Goal: Transaction & Acquisition: Purchase product/service

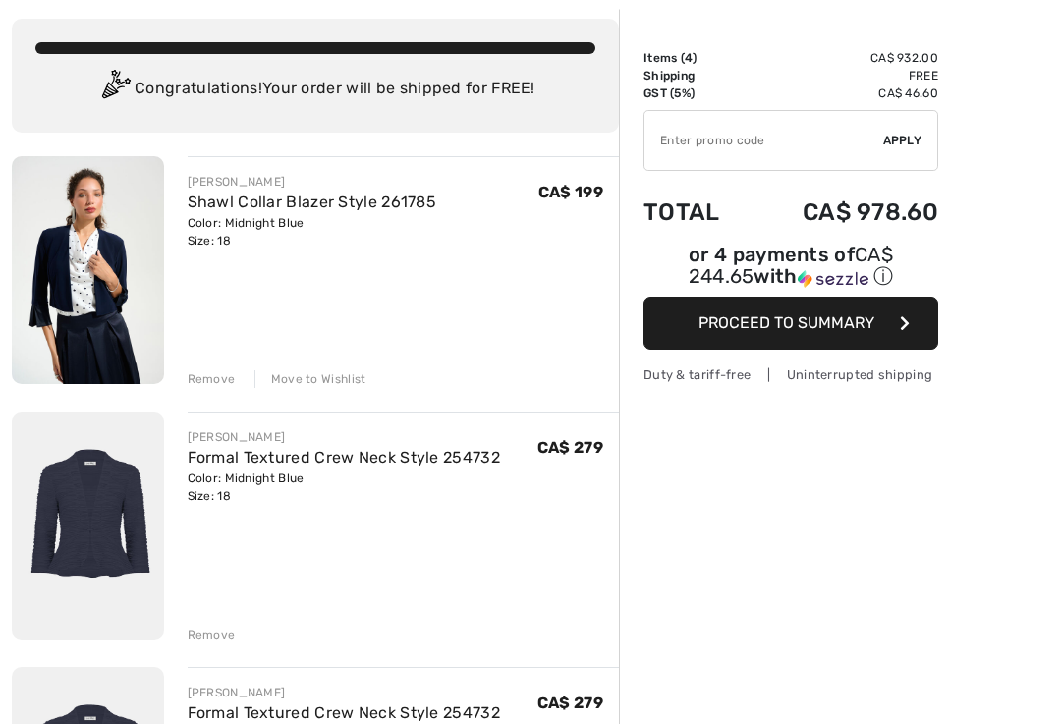
scroll to position [101, 0]
click at [212, 636] on div "Remove" at bounding box center [212, 635] width 48 height 18
click at [217, 379] on div "Remove" at bounding box center [212, 380] width 48 height 18
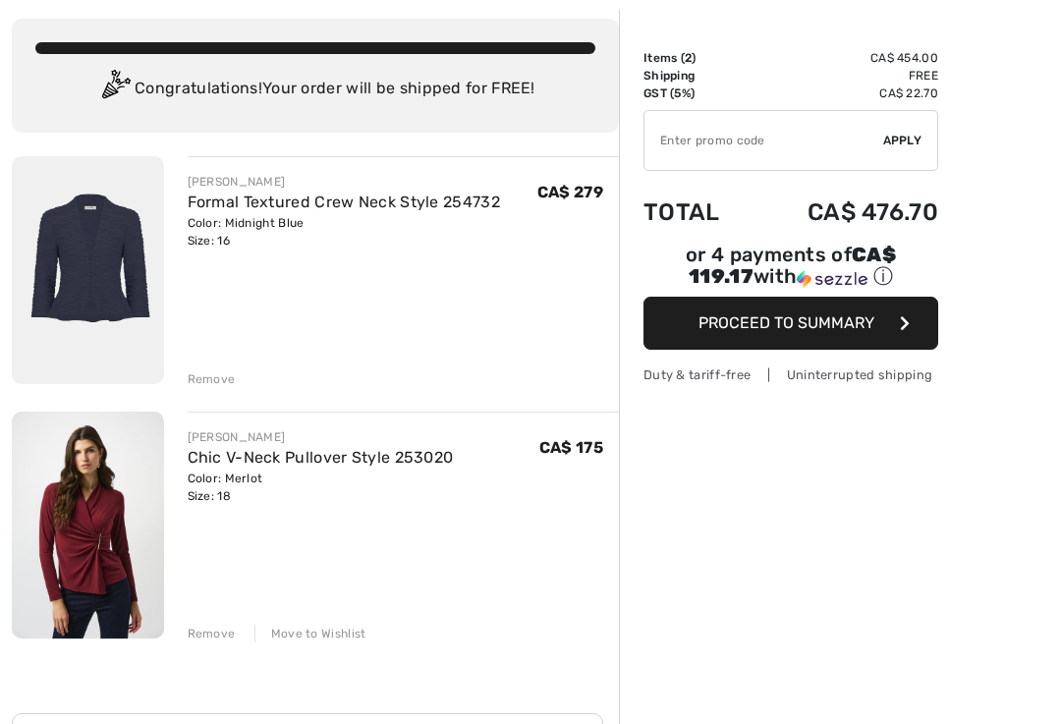
click at [211, 392] on div "JOSEPH RIBKOFF Formal Textured Crew Neck Style 254732 Color: Midnight Blue Size…" at bounding box center [315, 659] width 607 height 1007
click at [219, 392] on div "JOSEPH RIBKOFF Formal Textured Crew Neck Style 254732 Color: Midnight Blue Size…" at bounding box center [315, 659] width 607 height 1007
click at [214, 384] on div "Remove" at bounding box center [212, 380] width 48 height 18
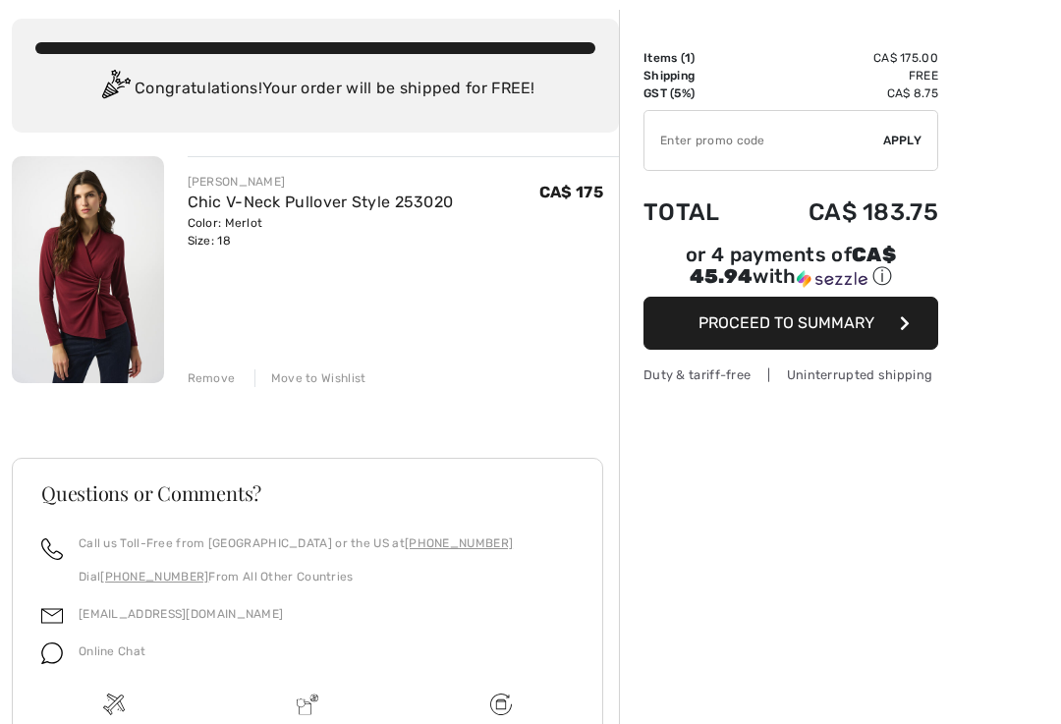
click at [300, 226] on div "Color: Merlot Size: 18" at bounding box center [321, 231] width 266 height 35
click at [111, 327] on img at bounding box center [88, 269] width 152 height 227
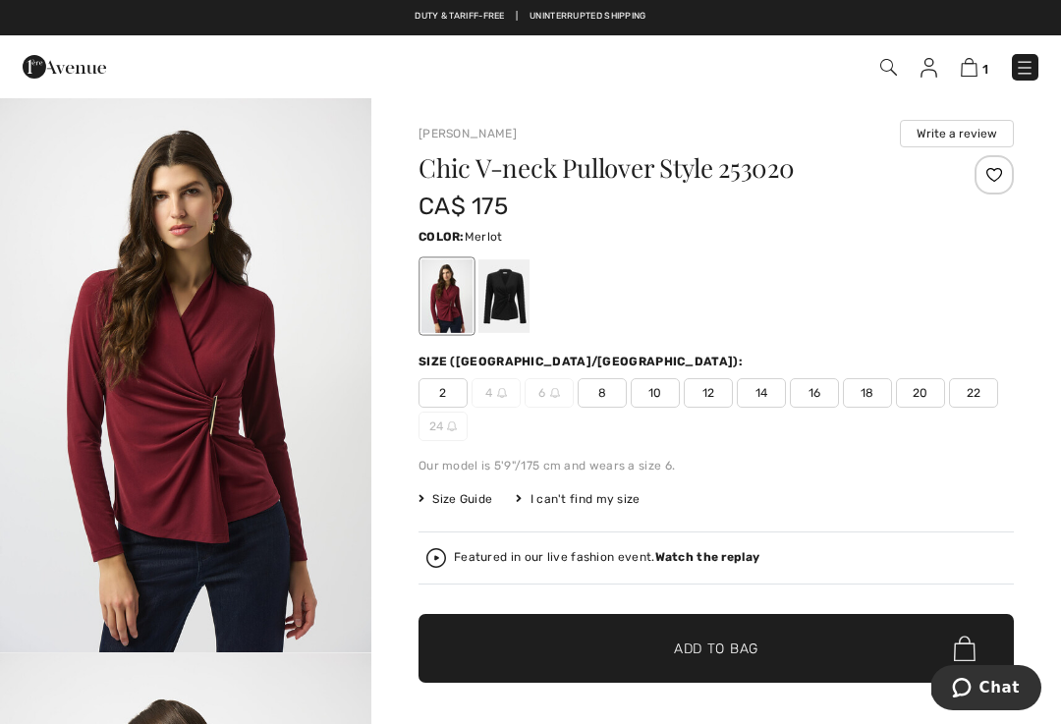
click at [819, 394] on span "16" at bounding box center [814, 392] width 49 height 29
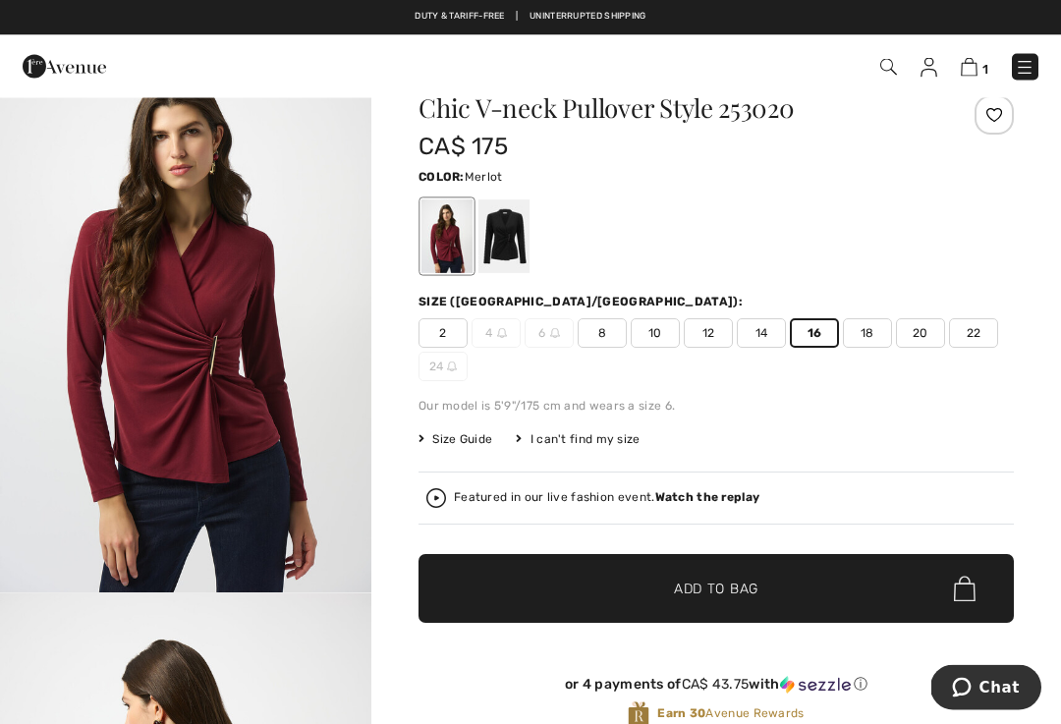
scroll to position [60, 0]
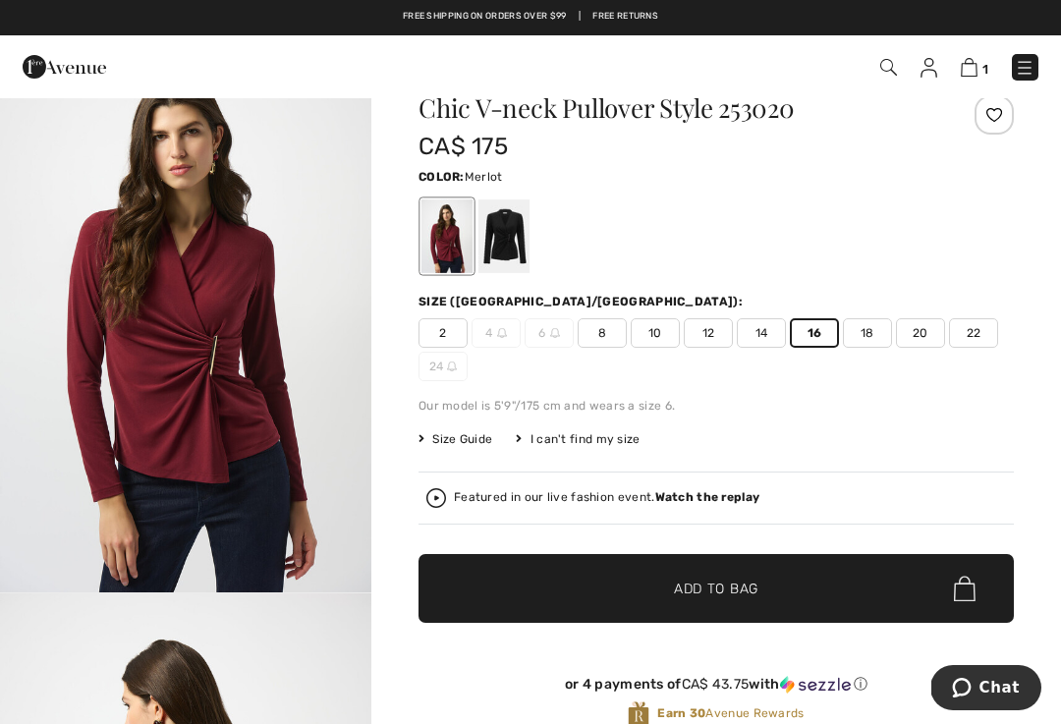
click at [734, 575] on span "✔ Added to Bag Add to Bag" at bounding box center [717, 588] width 596 height 69
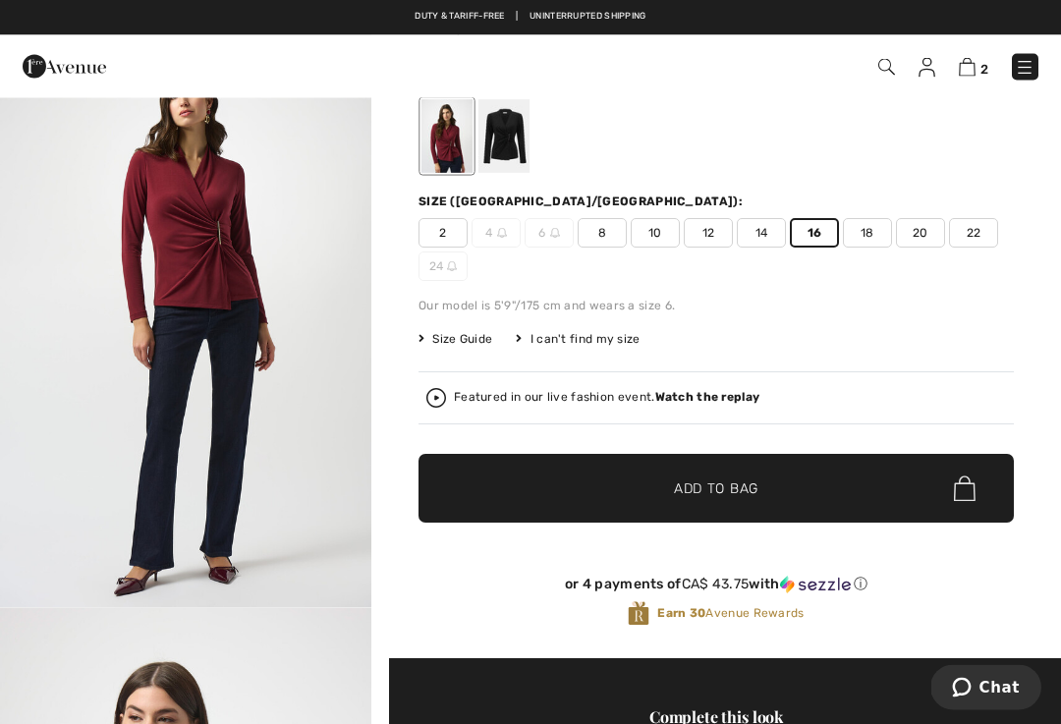
scroll to position [0, 0]
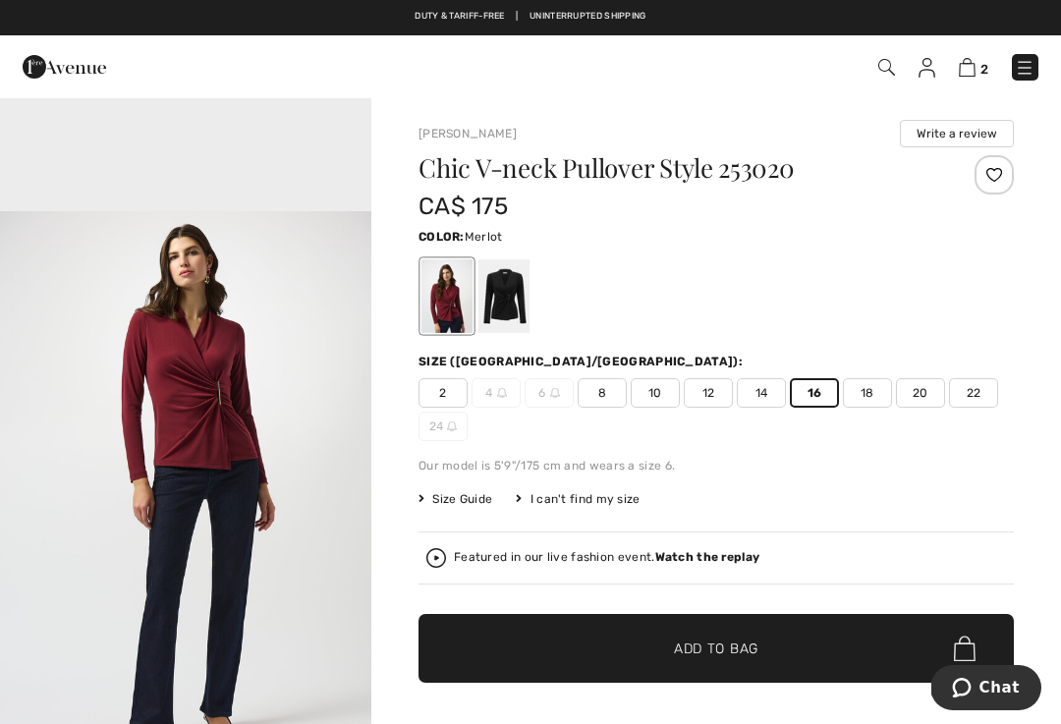
click at [740, 468] on div "Our model is 5'9"/175 cm and wears a size 6." at bounding box center [717, 466] width 596 height 18
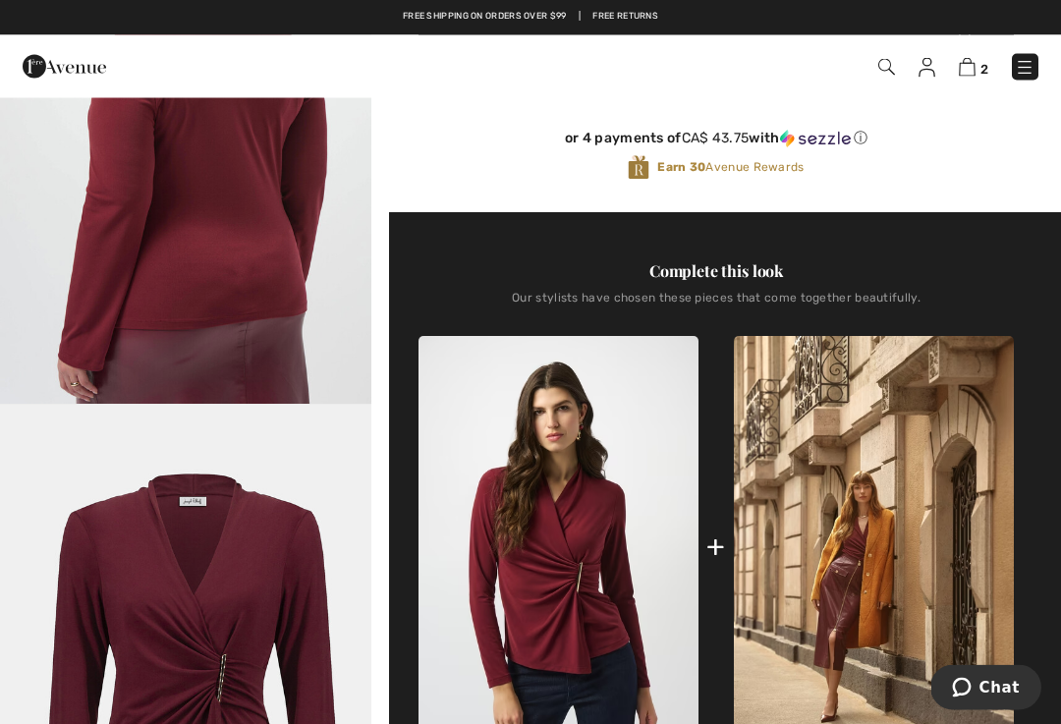
scroll to position [2450, 0]
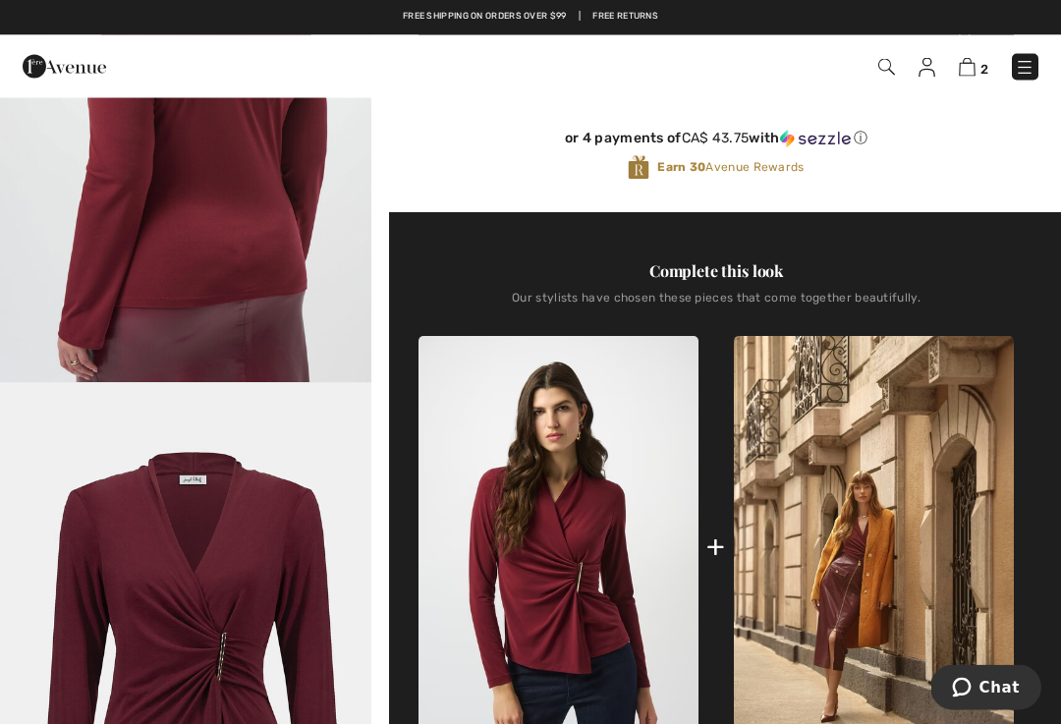
click at [327, 595] on img "6 / 7" at bounding box center [185, 662] width 371 height 556
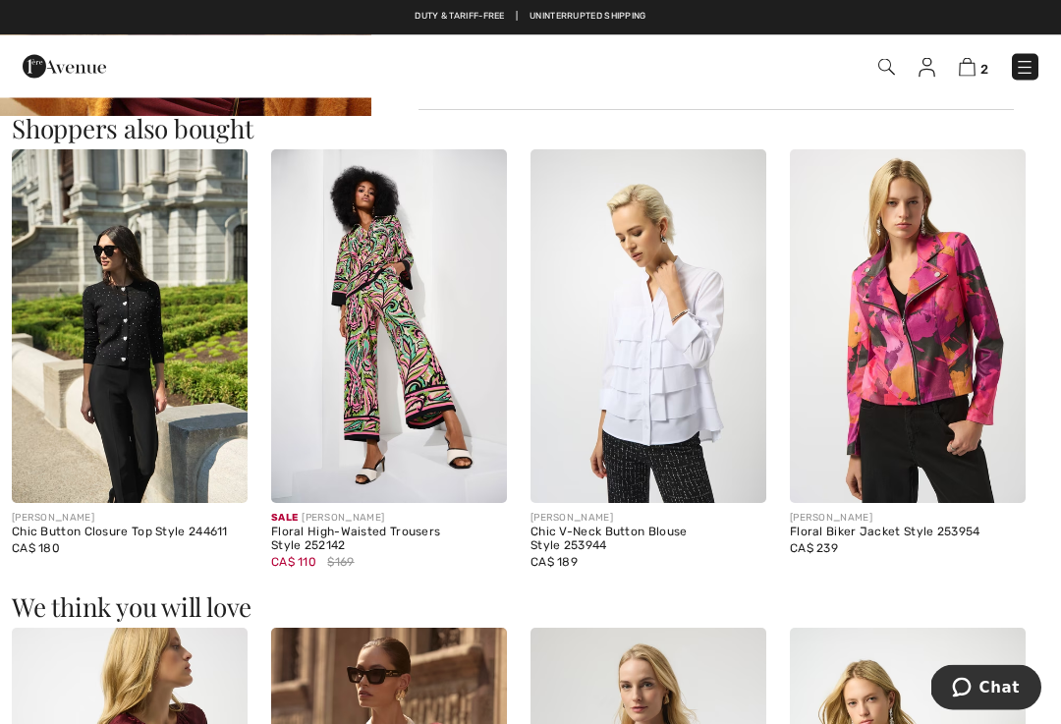
scroll to position [1862, 0]
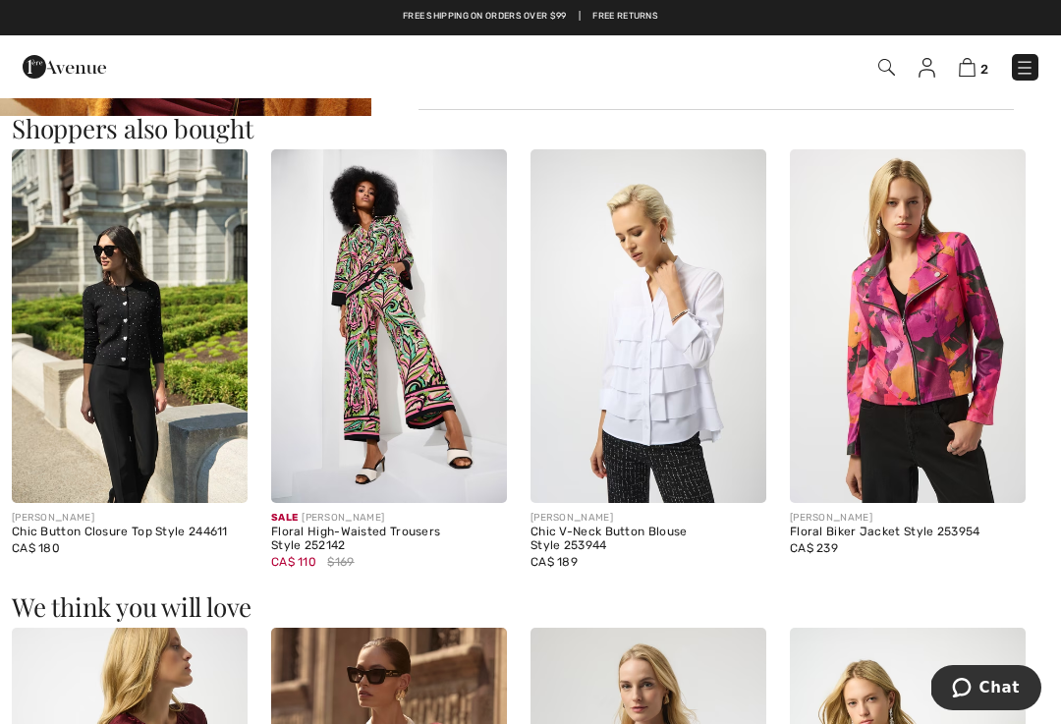
click at [152, 385] on img at bounding box center [130, 326] width 236 height 354
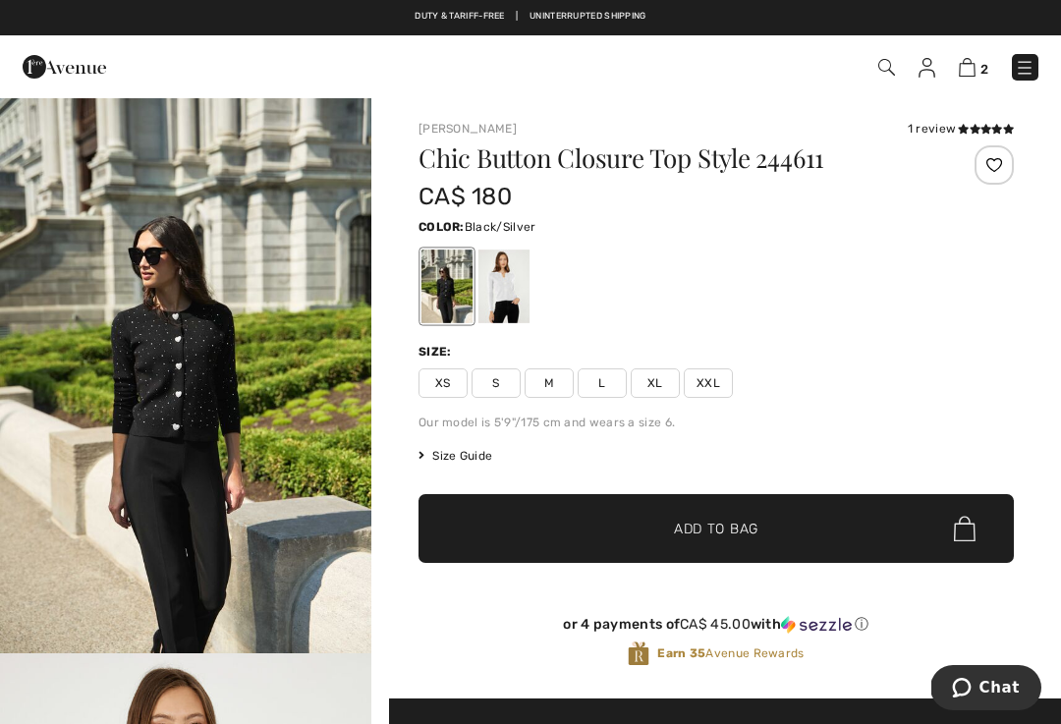
click at [513, 303] on div at bounding box center [504, 287] width 51 height 74
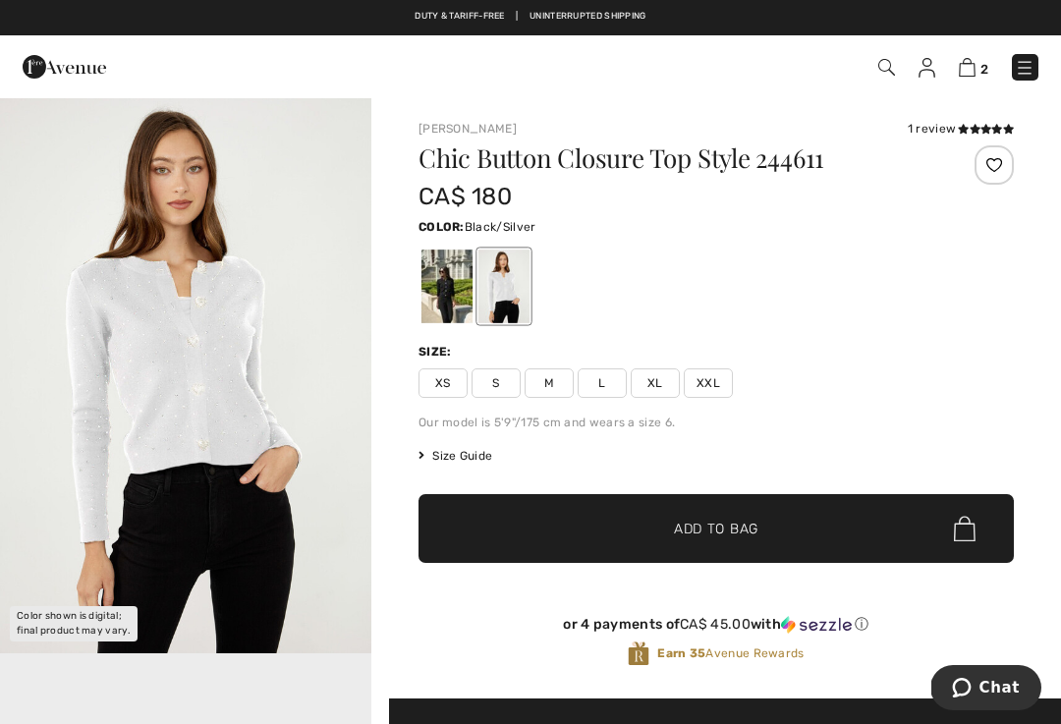
click at [459, 275] on div at bounding box center [447, 287] width 51 height 74
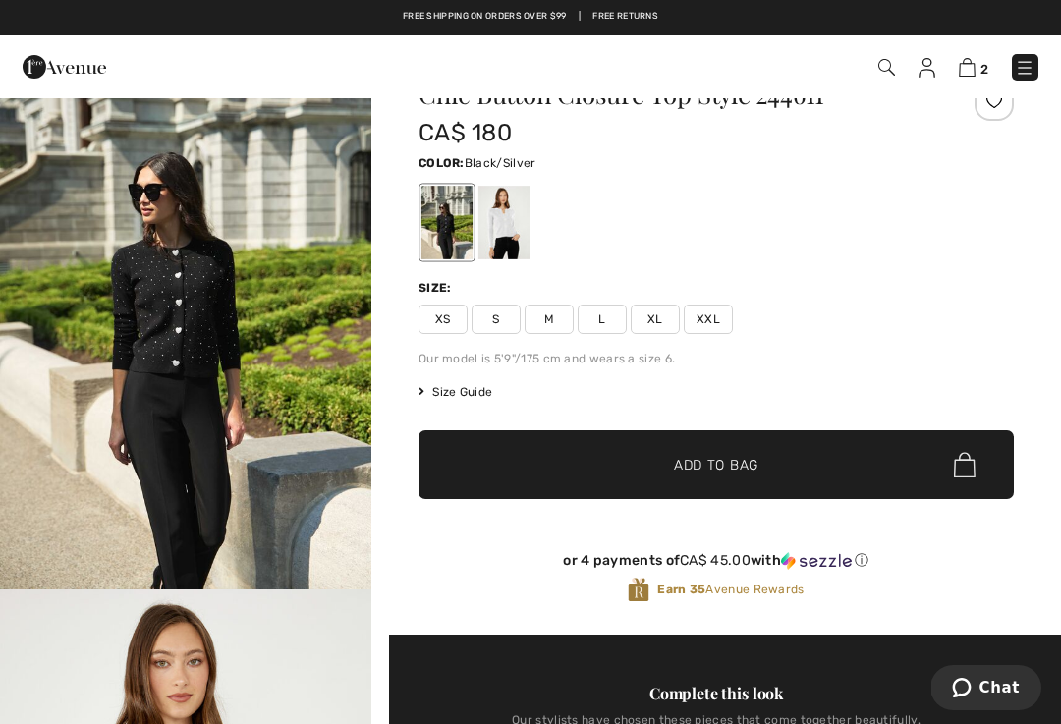
scroll to position [52, 0]
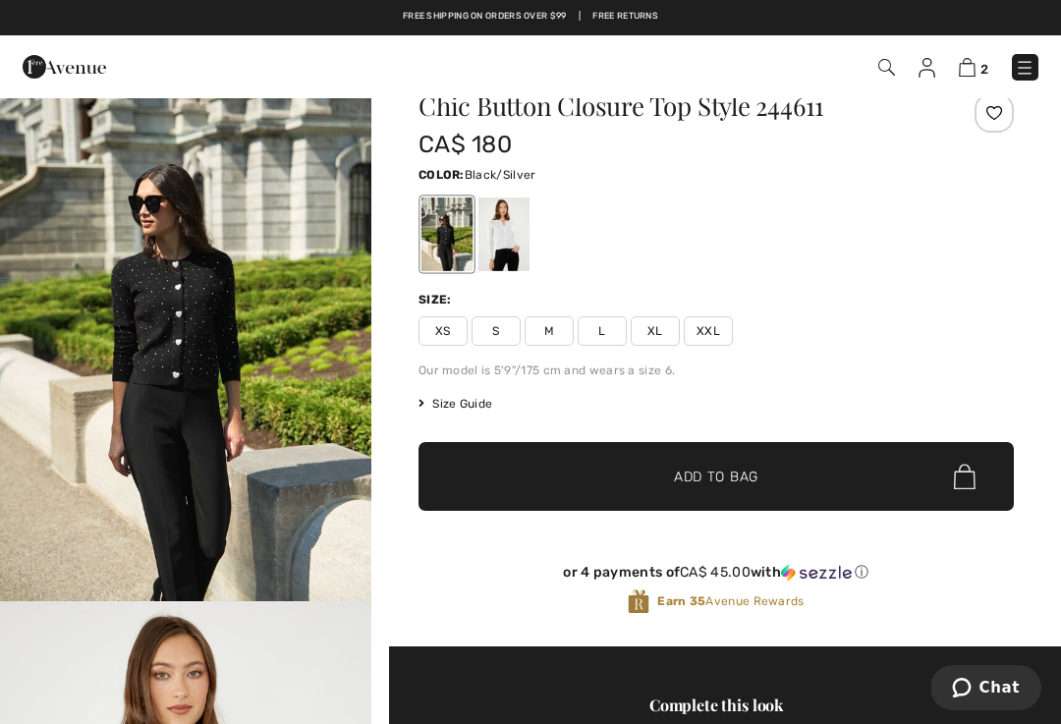
click at [199, 379] on img "1 / 5" at bounding box center [185, 322] width 371 height 557
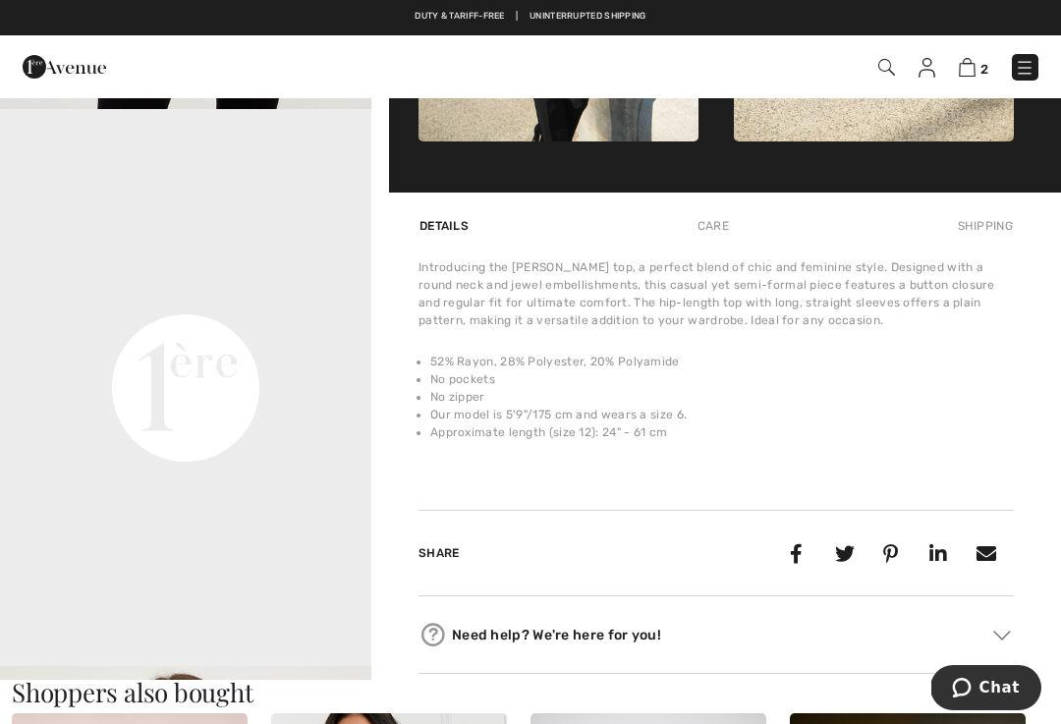
click at [243, 295] on video "Your browser does not support the video tag." at bounding box center [185, 202] width 371 height 186
click at [219, 295] on video "Your browser does not support the video tag." at bounding box center [185, 202] width 371 height 186
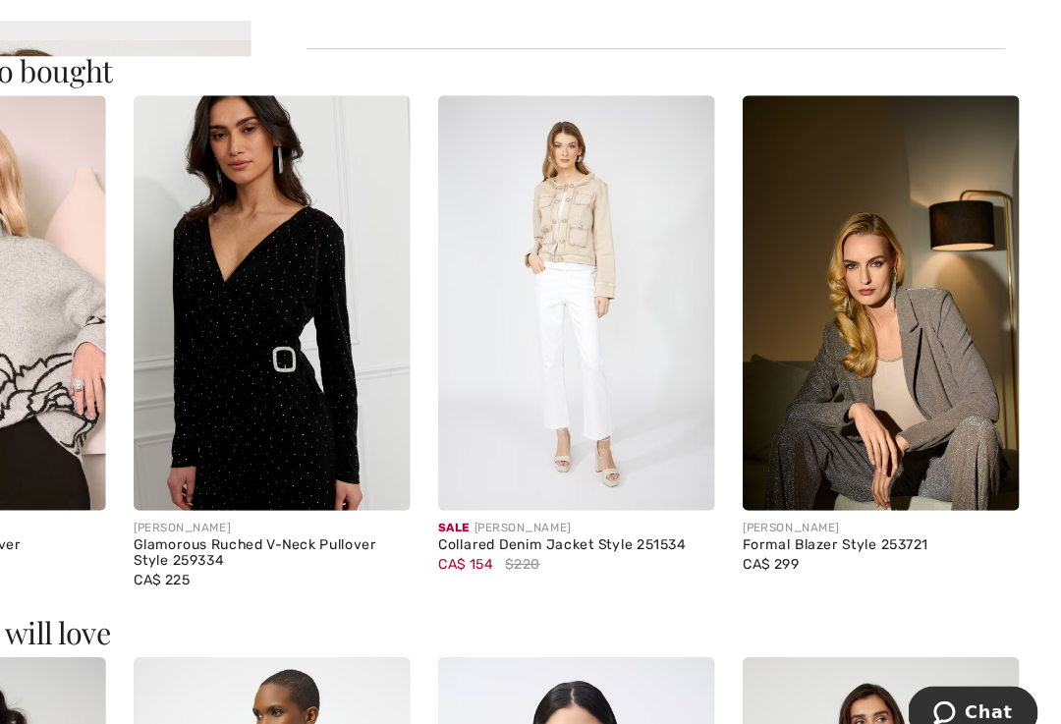
scroll to position [1680, 0]
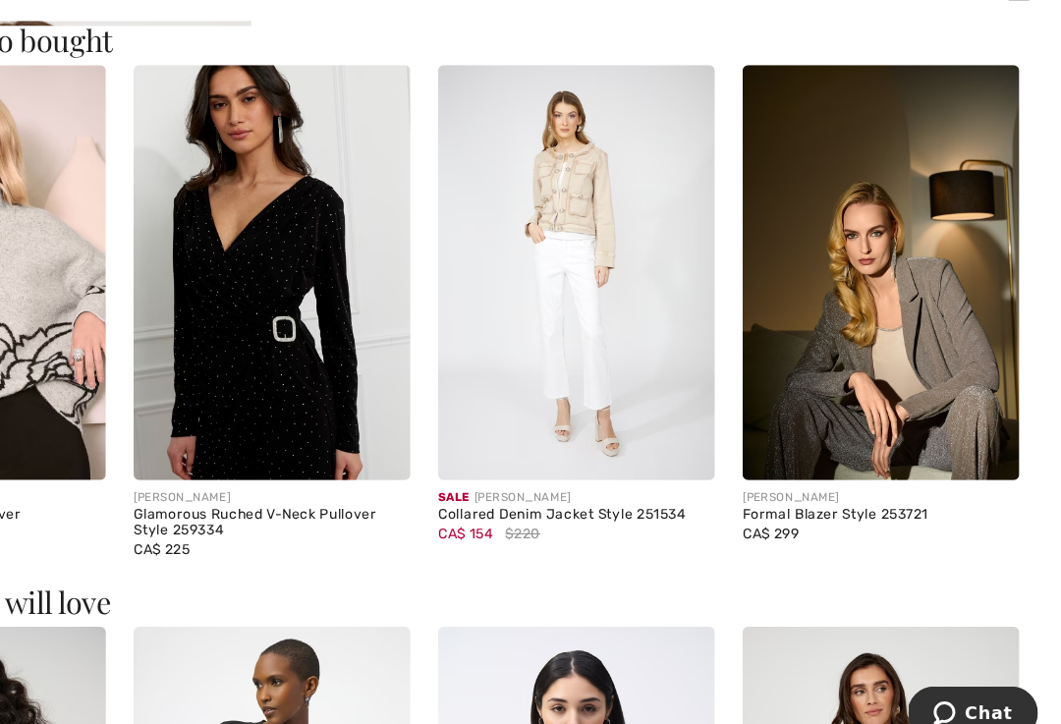
click at [284, 333] on img at bounding box center [389, 313] width 236 height 354
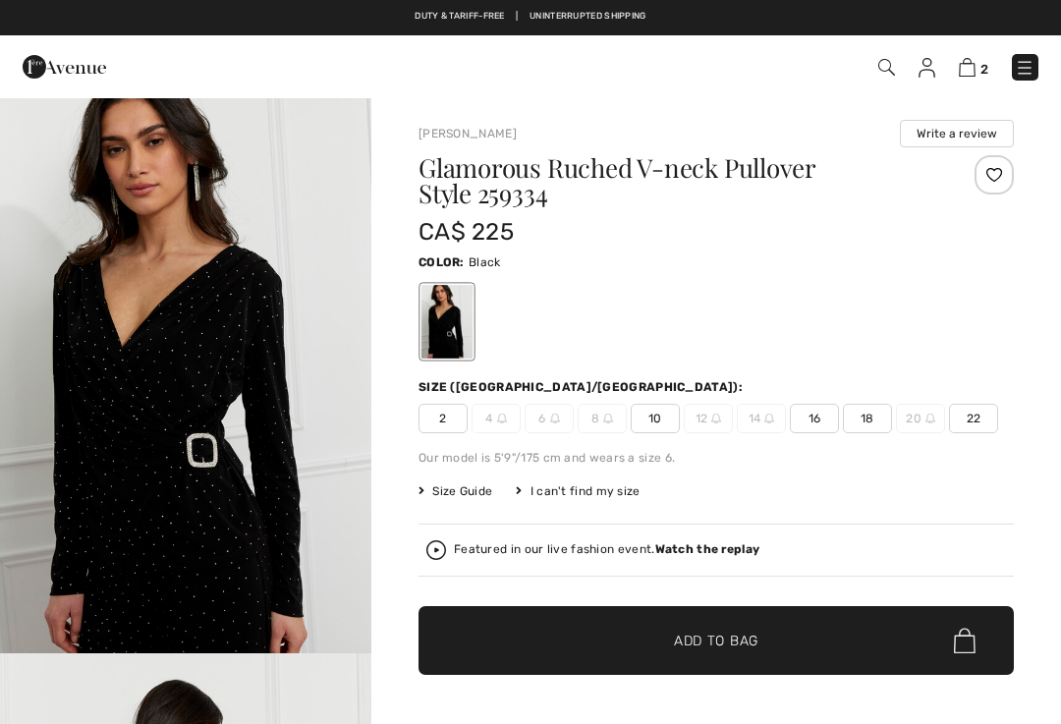
checkbox input "true"
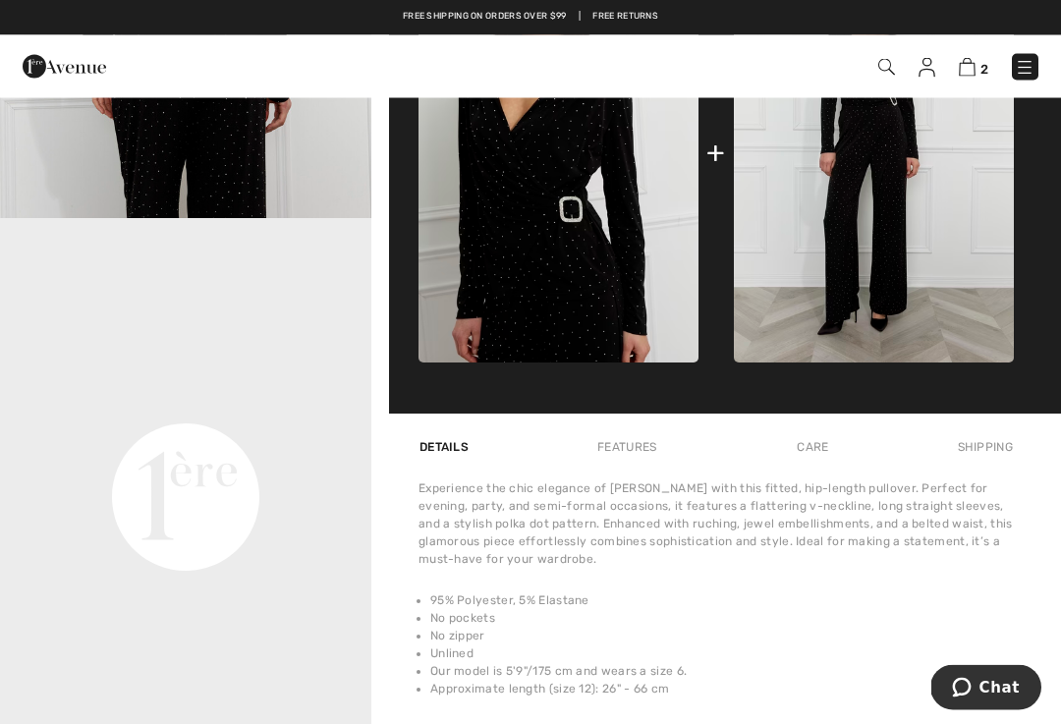
scroll to position [993, 0]
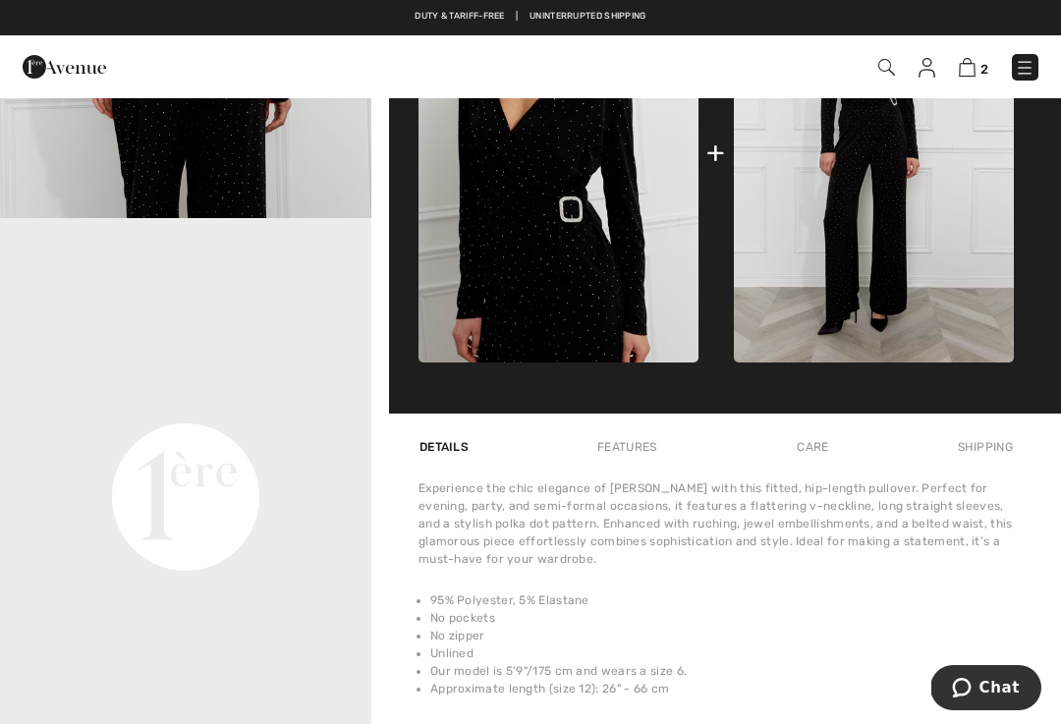
click at [274, 404] on video "Your browser does not support the video tag." at bounding box center [185, 311] width 371 height 186
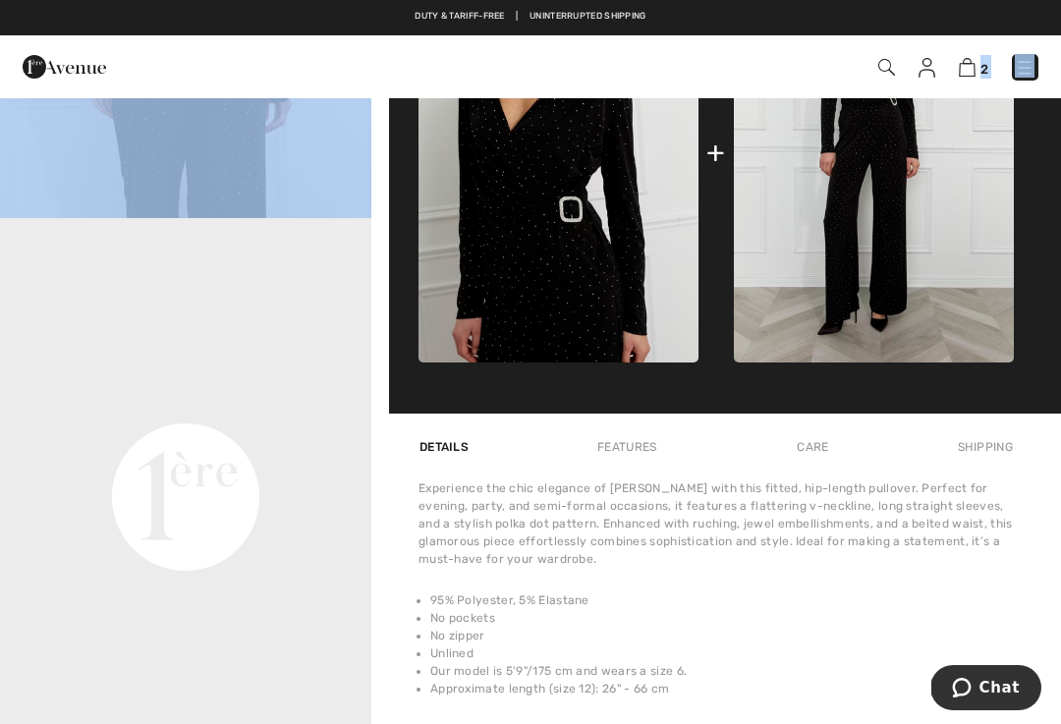
click at [252, 404] on video "Your browser does not support the video tag." at bounding box center [185, 311] width 371 height 186
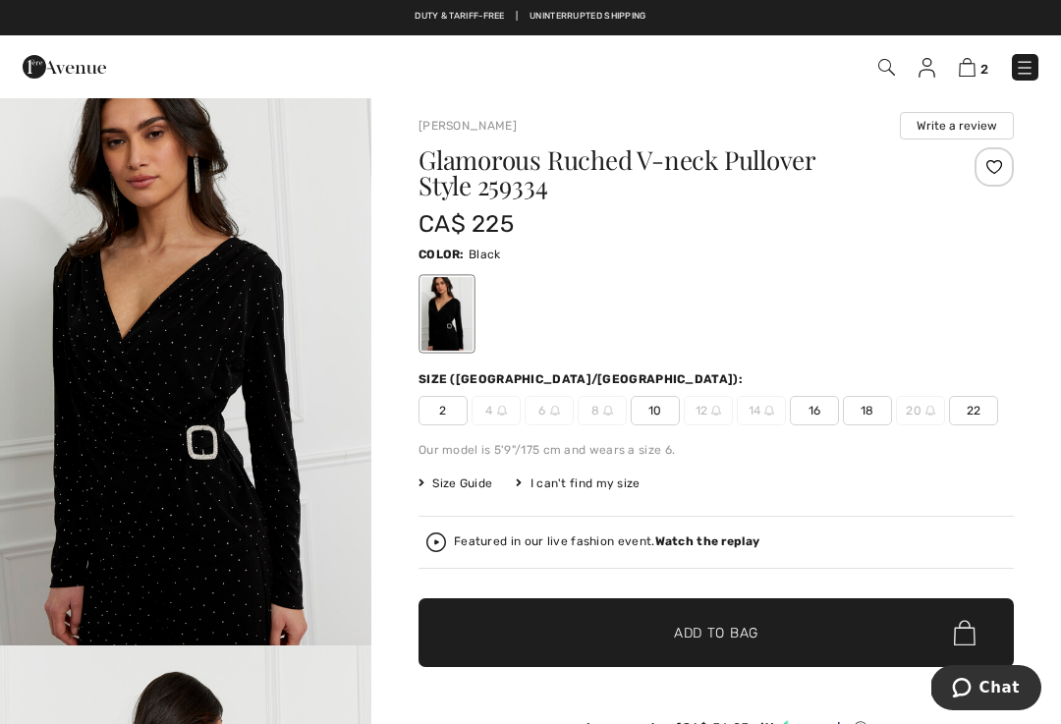
scroll to position [0, 0]
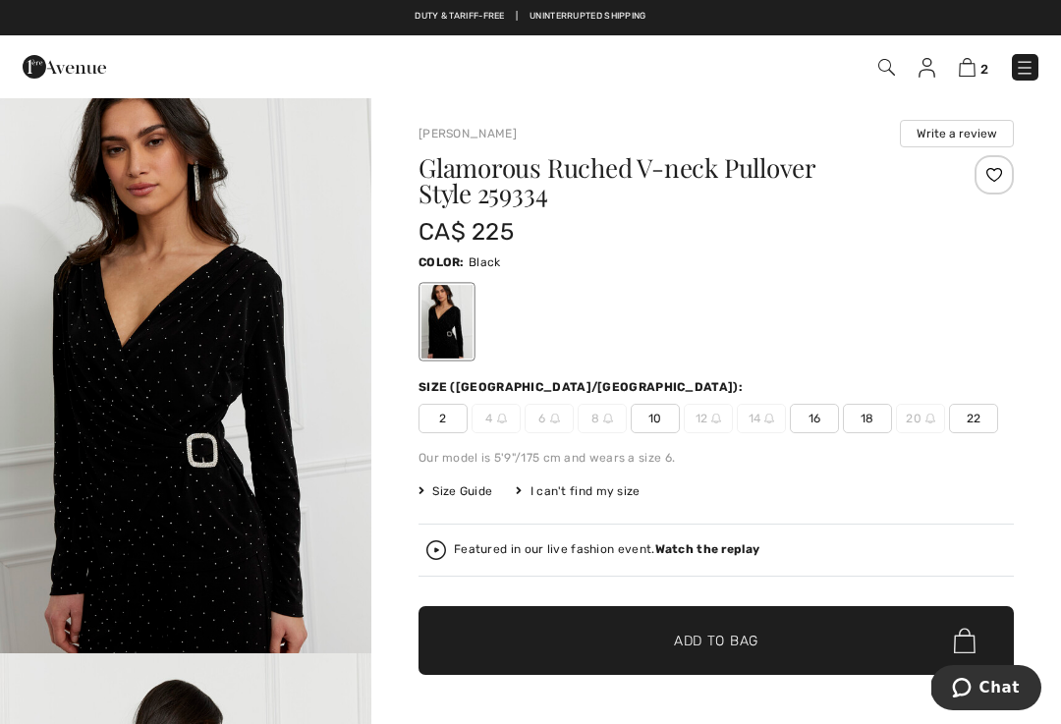
click at [921, 516] on div "Glamorous Ruched V-neck Pullover Style 259334 CA$ 225 Color: Black Size (CA/US)…" at bounding box center [717, 483] width 596 height 656
click at [881, 426] on span "18" at bounding box center [867, 418] width 49 height 29
click at [183, 489] on img "1 / 4" at bounding box center [185, 374] width 371 height 557
click at [692, 637] on span "Add to Bag" at bounding box center [716, 641] width 85 height 21
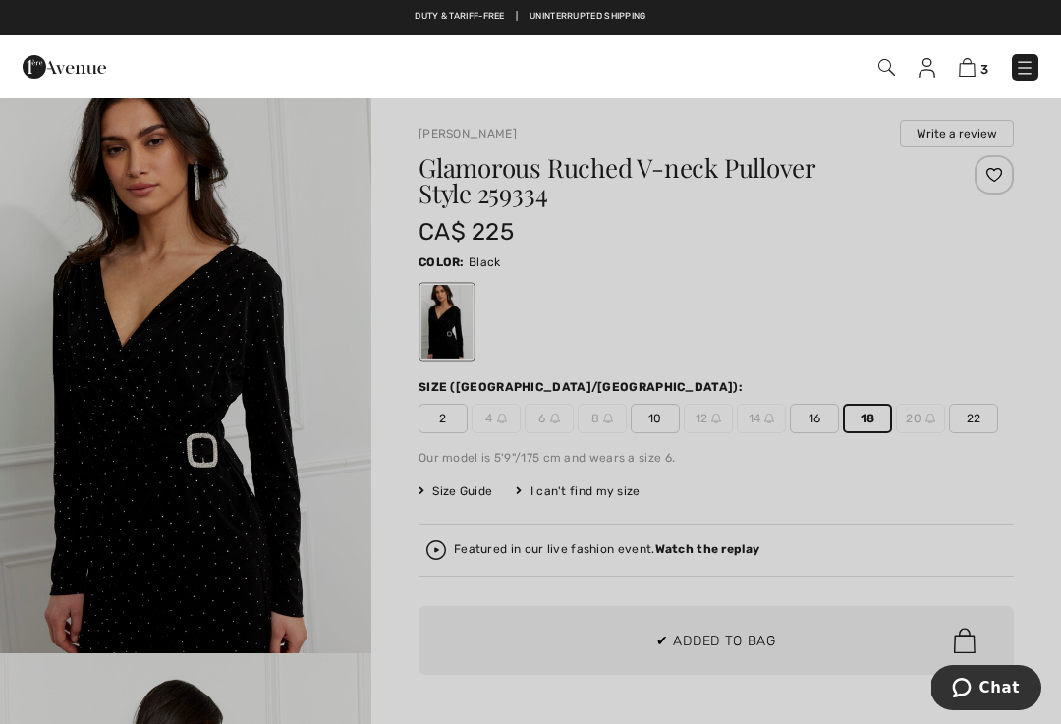
click at [958, 336] on div at bounding box center [530, 362] width 1061 height 724
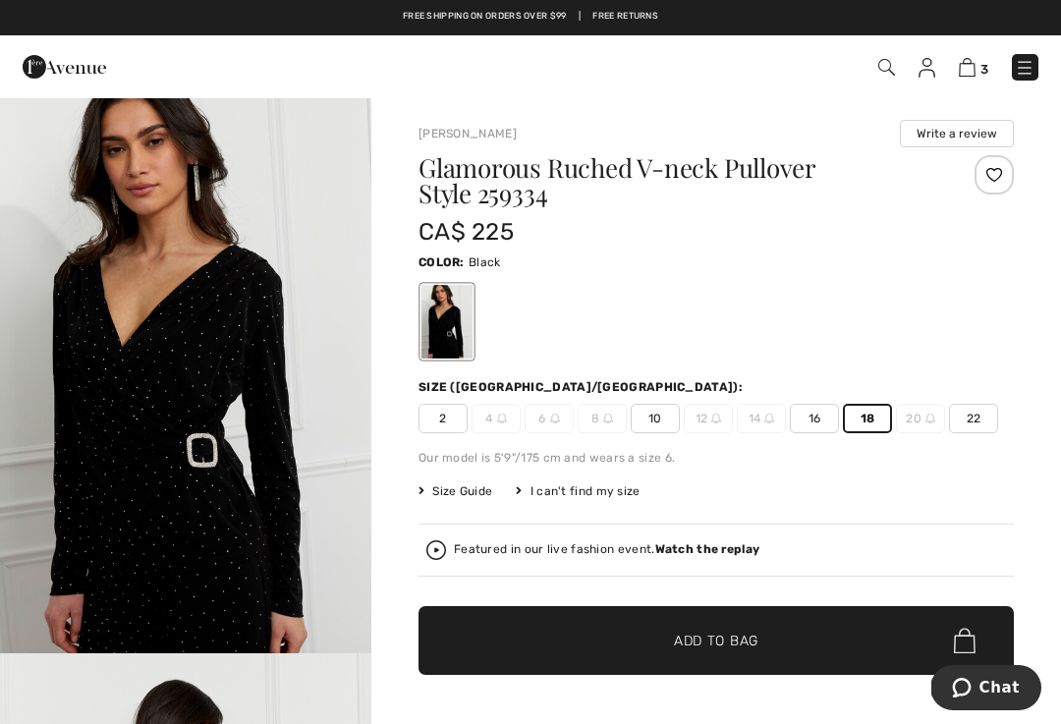
click at [819, 424] on span "16" at bounding box center [814, 418] width 49 height 29
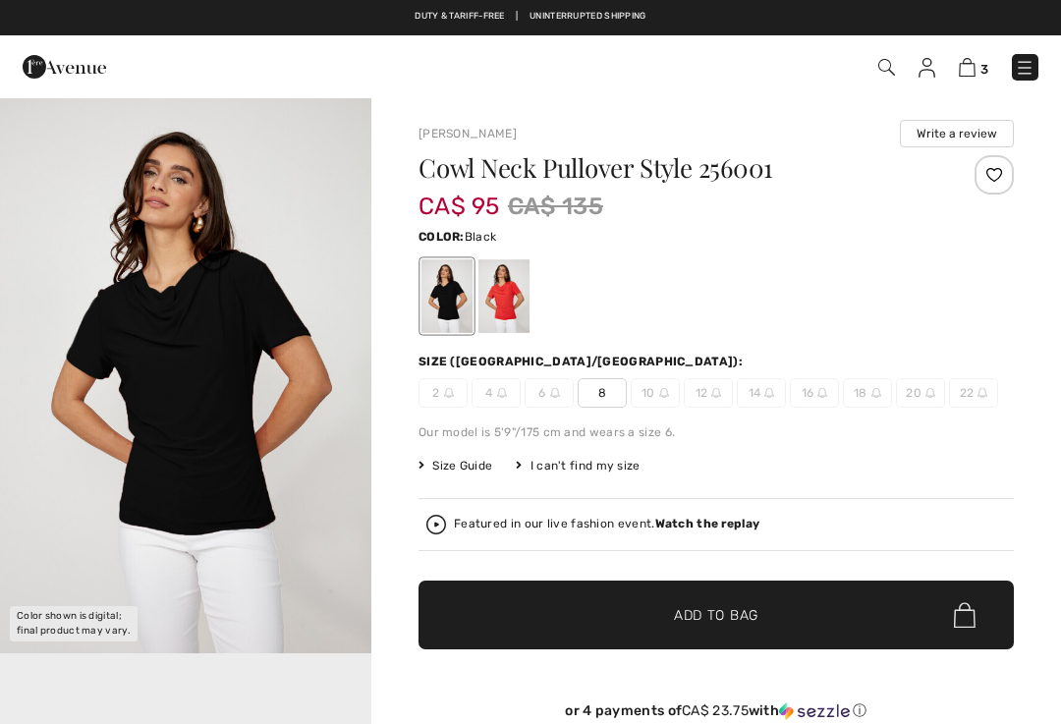
checkbox input "true"
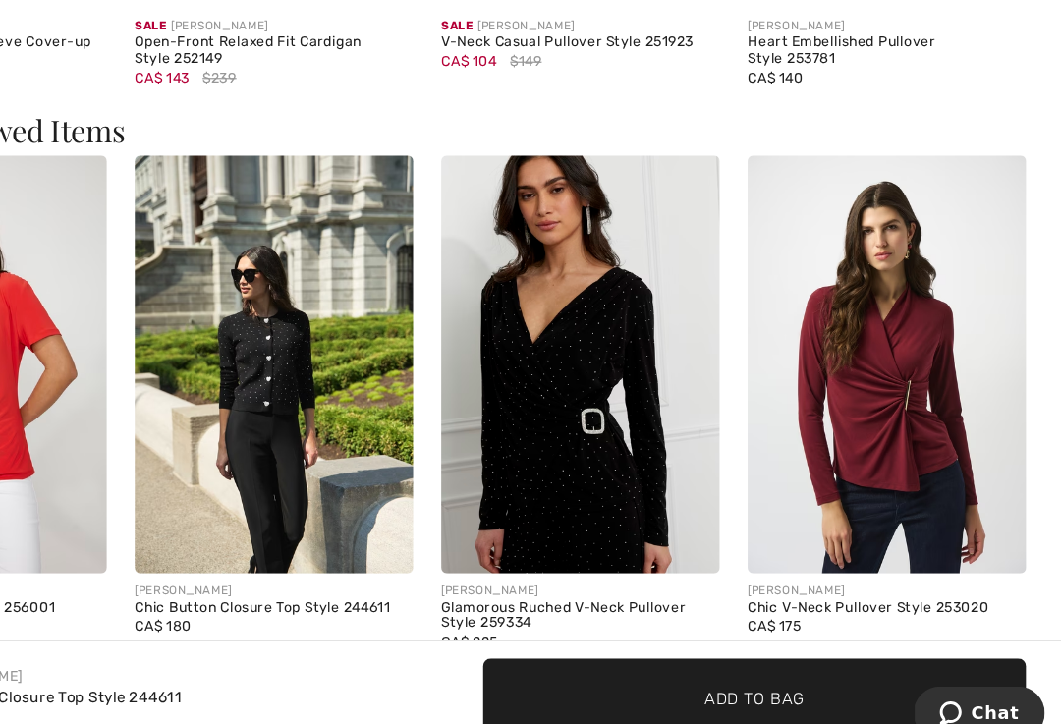
scroll to position [2557, 0]
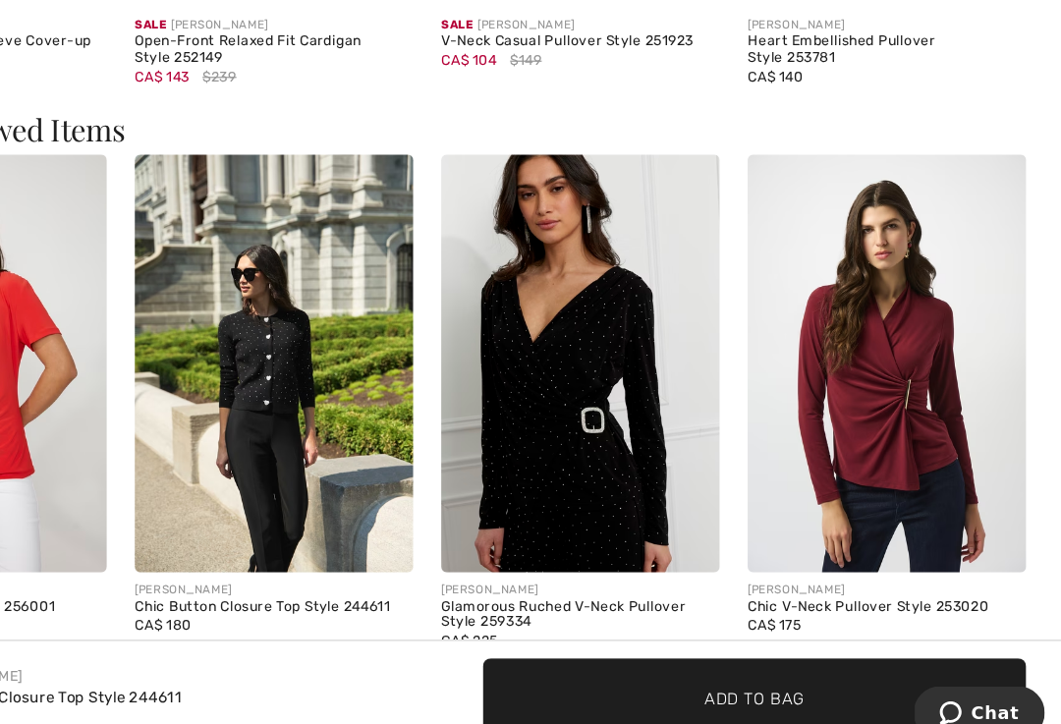
click at [271, 342] on img at bounding box center [389, 392] width 236 height 354
click at [271, 391] on img at bounding box center [389, 392] width 236 height 354
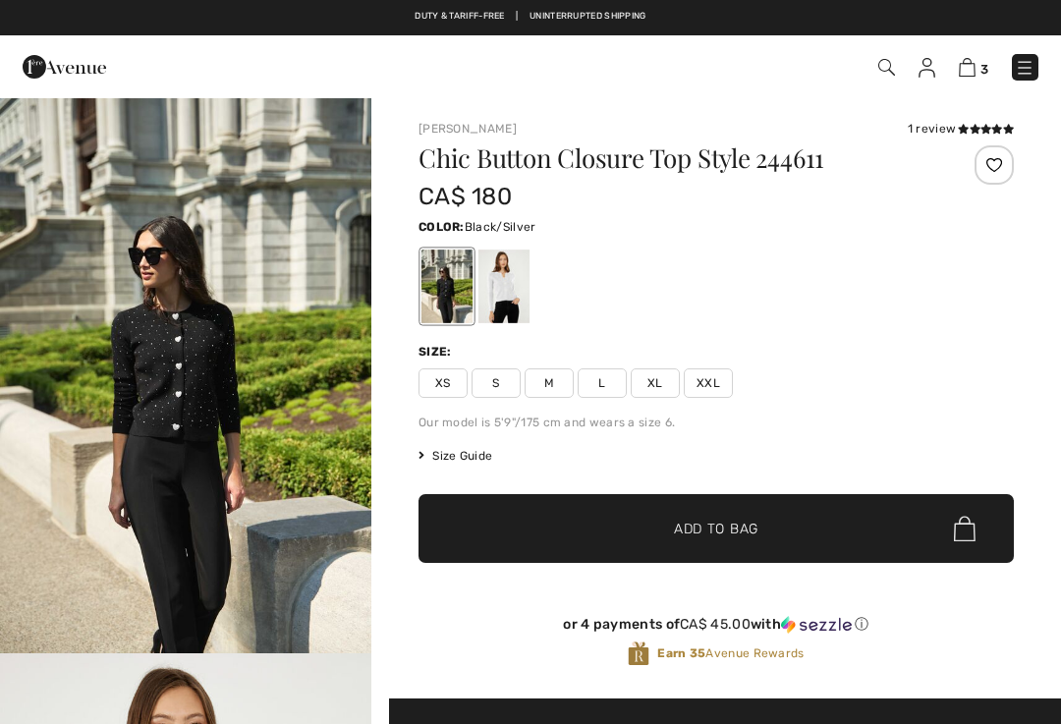
checkbox input "true"
click at [723, 389] on span "XXL" at bounding box center [708, 383] width 49 height 29
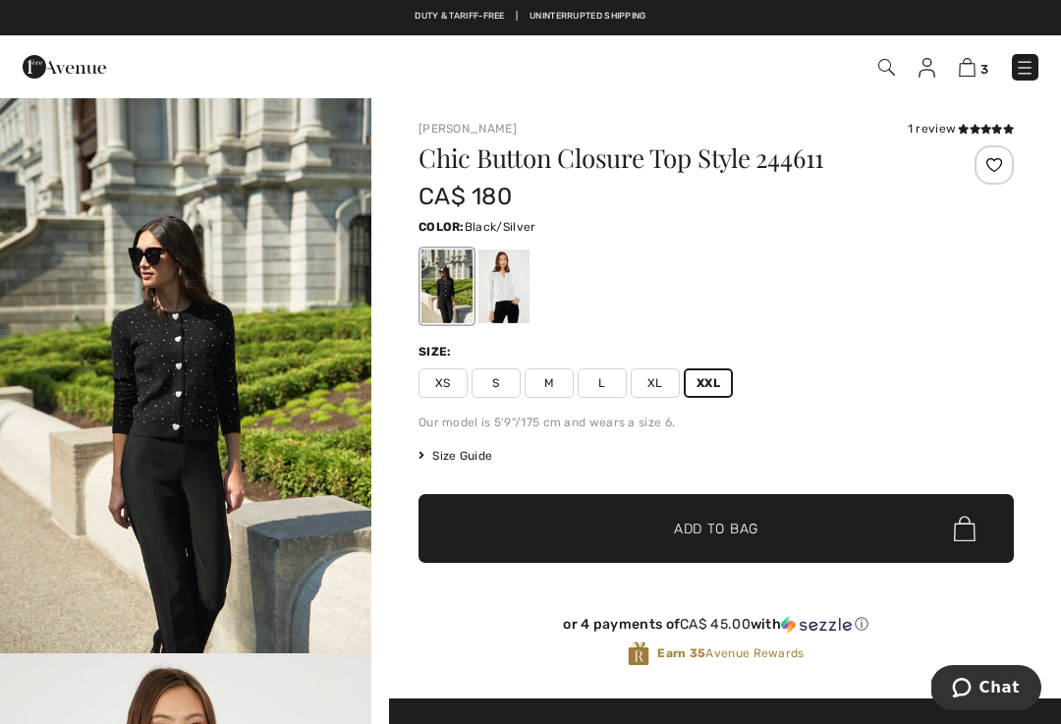
click at [702, 538] on span "Add to Bag" at bounding box center [716, 529] width 85 height 21
click at [511, 287] on div at bounding box center [504, 287] width 51 height 74
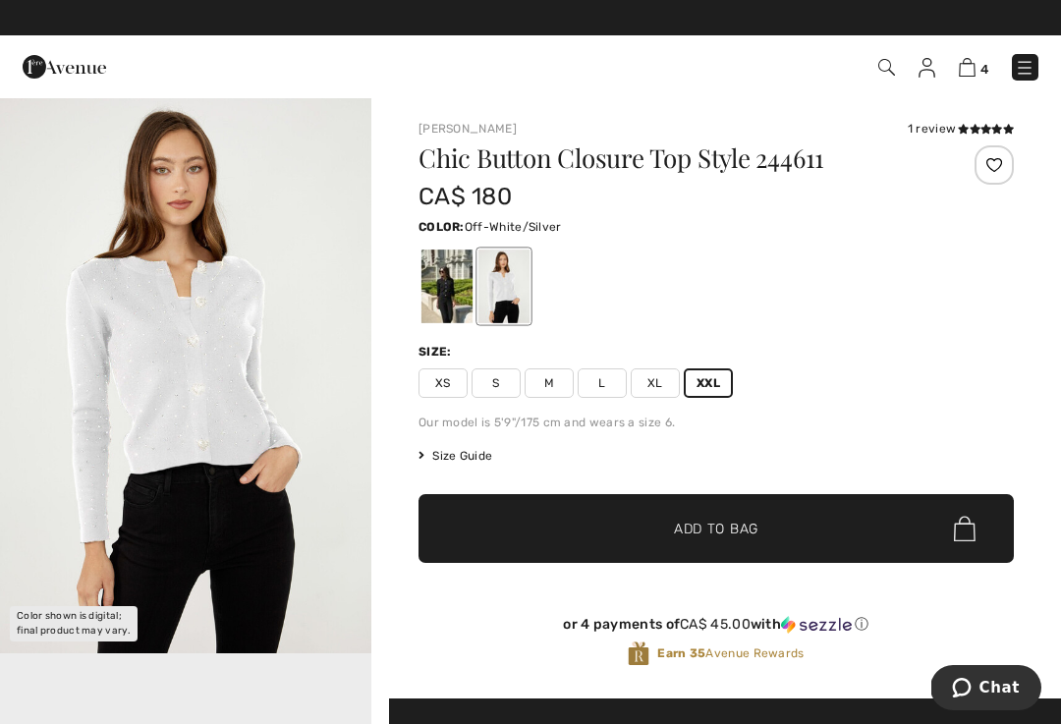
click at [971, 71] on img at bounding box center [967, 67] width 17 height 19
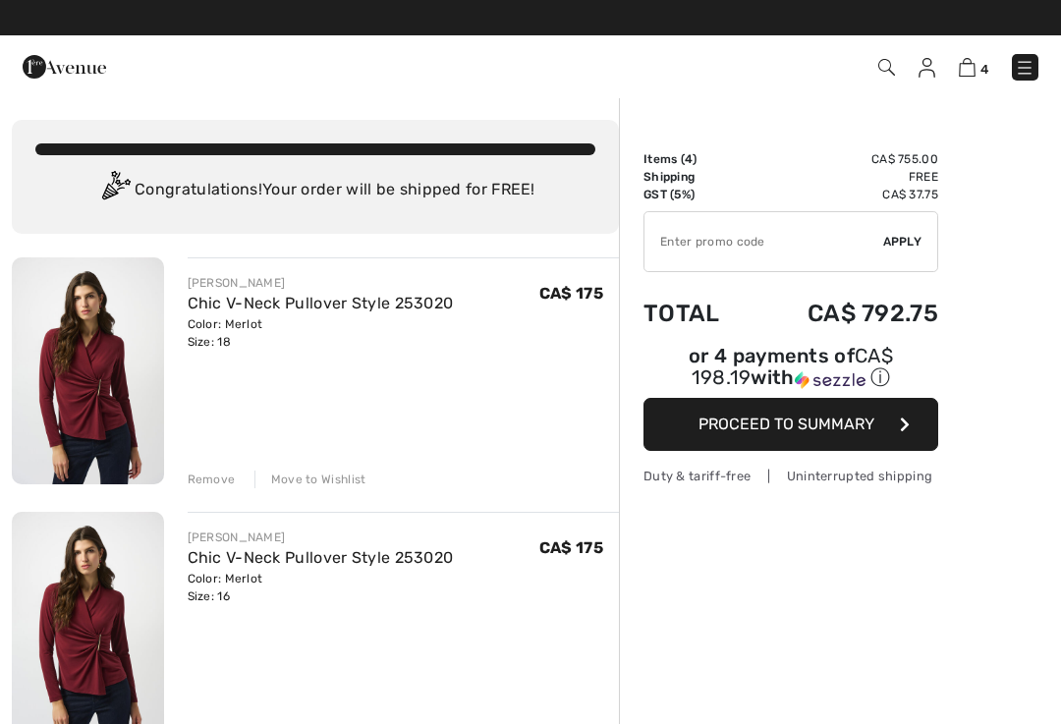
click at [98, 85] on img at bounding box center [65, 66] width 84 height 39
click at [73, 71] on img at bounding box center [65, 66] width 84 height 39
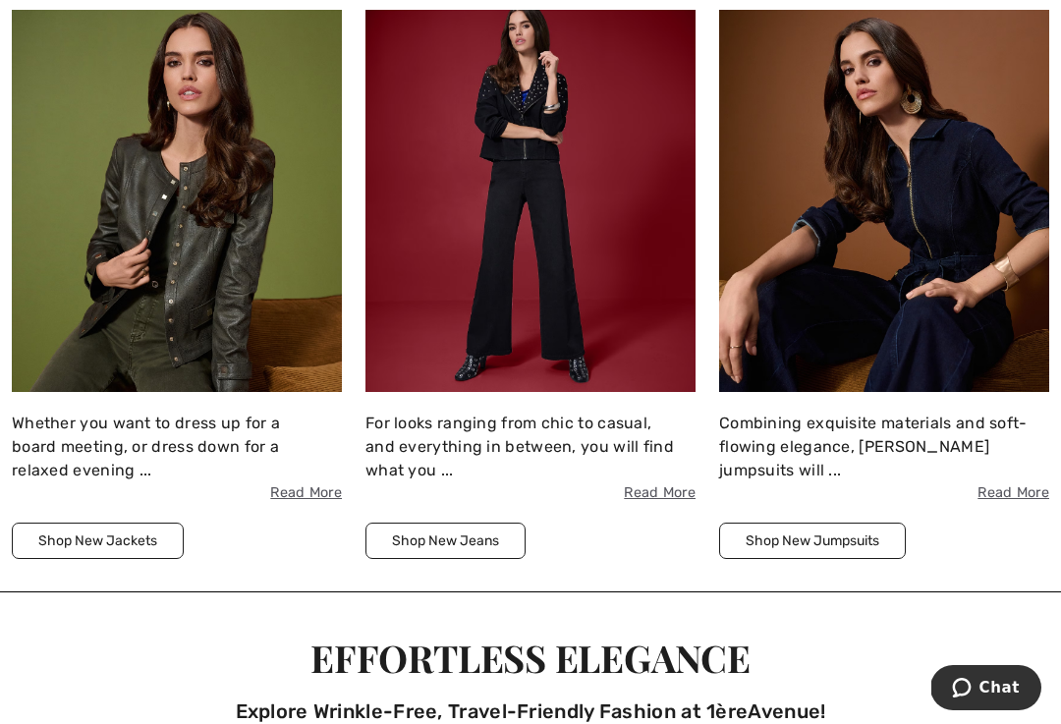
scroll to position [2141, 0]
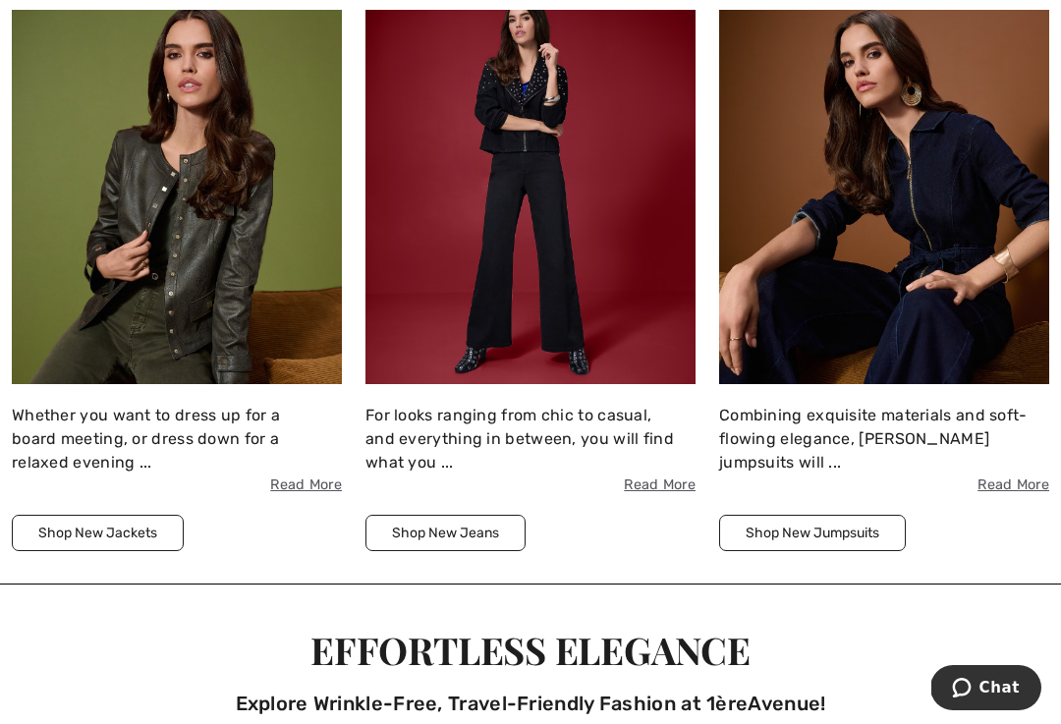
click at [198, 290] on img at bounding box center [177, 182] width 330 height 403
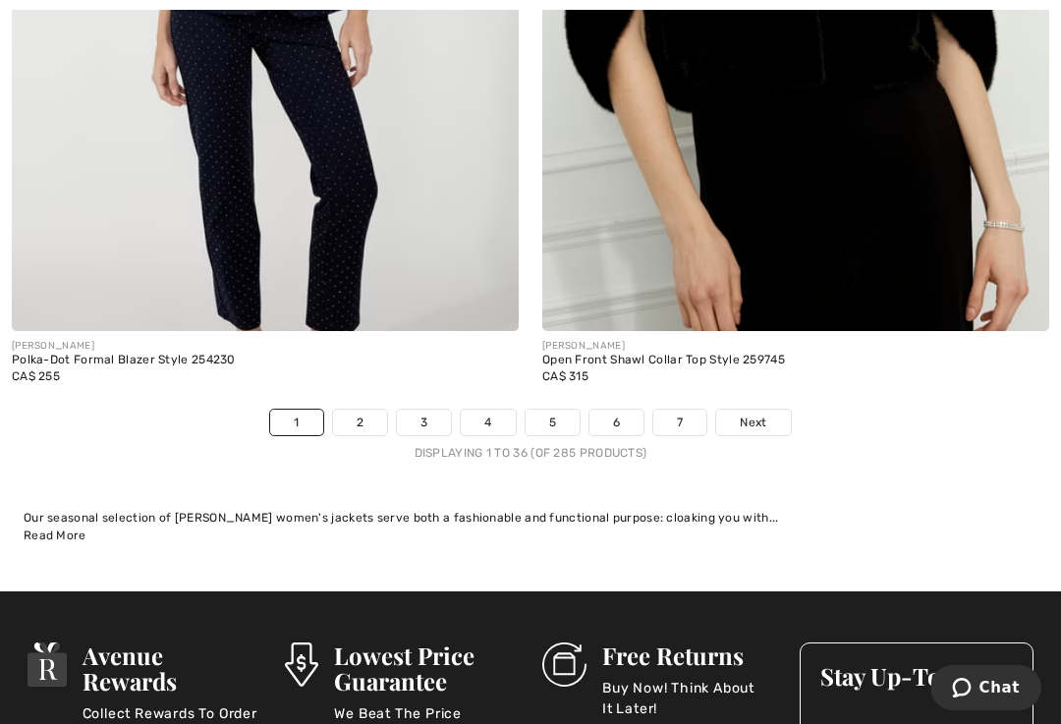
scroll to position [15492, 0]
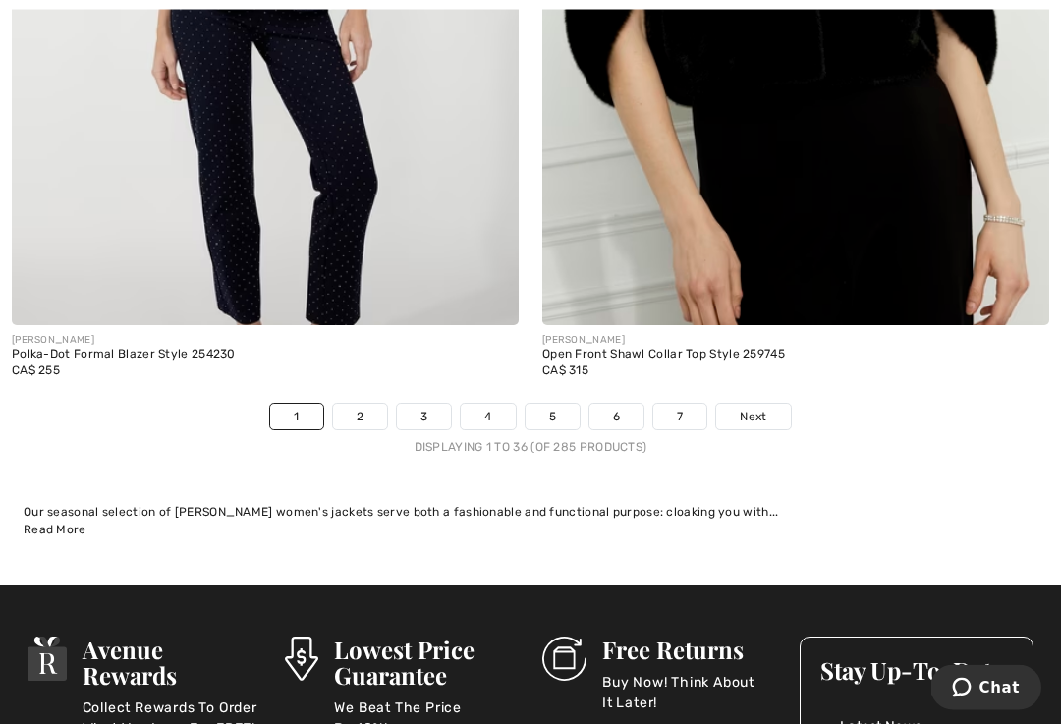
click at [750, 413] on link "Next" at bounding box center [753, 418] width 74 height 26
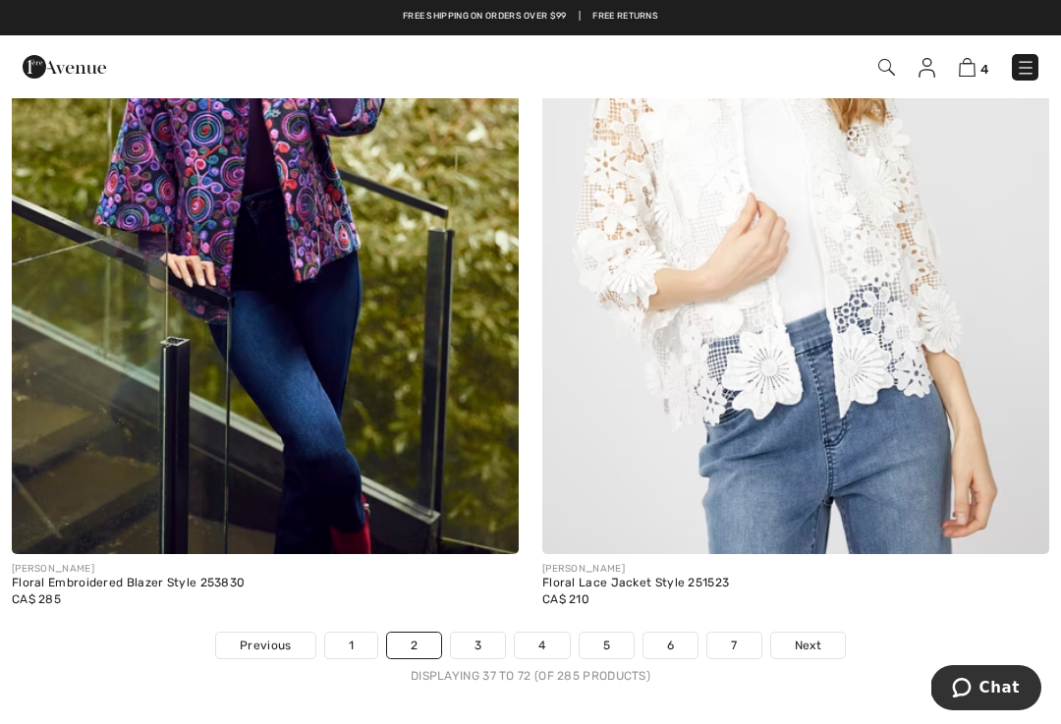
scroll to position [15197, 0]
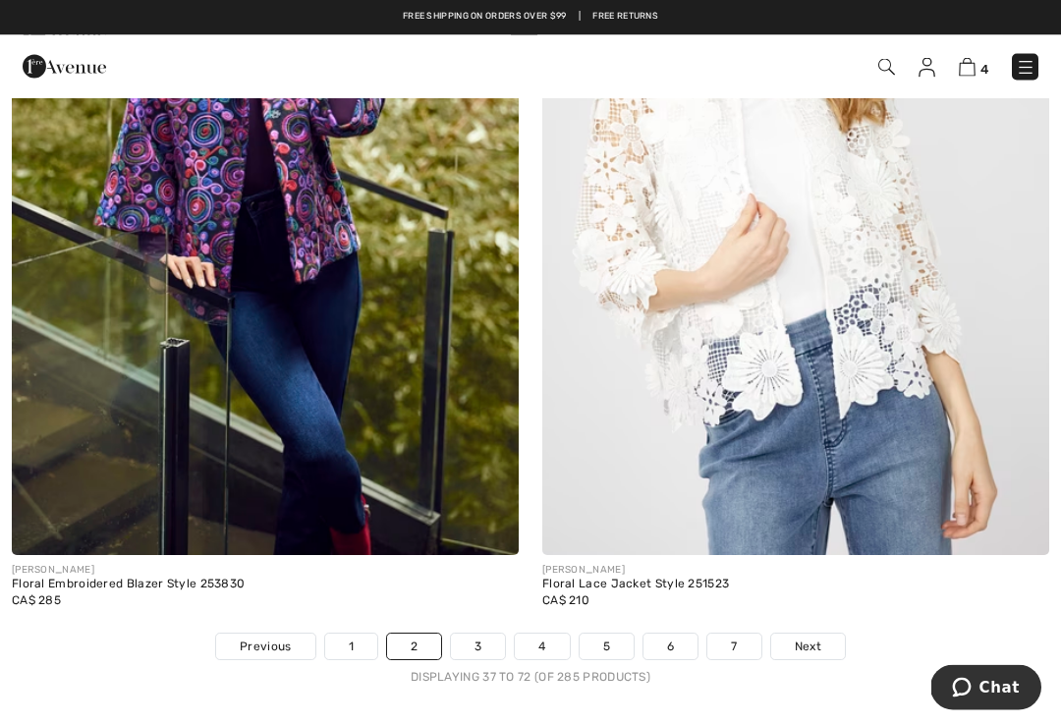
click at [483, 635] on link "3" at bounding box center [478, 648] width 54 height 26
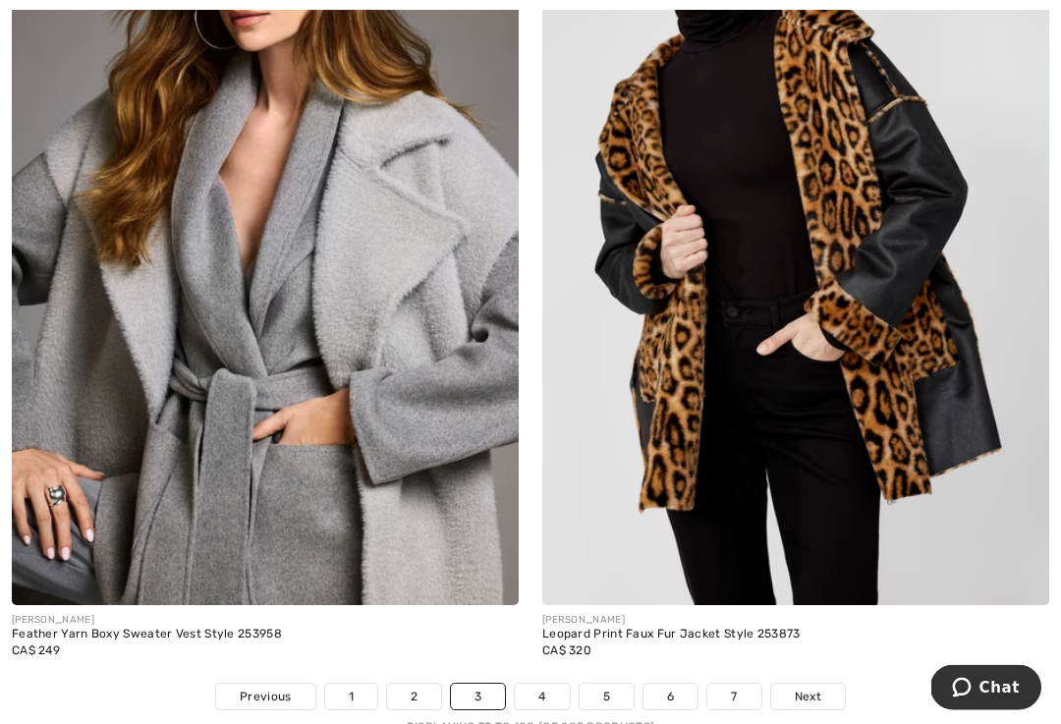
scroll to position [15180, 0]
click at [540, 693] on link "4" at bounding box center [542, 697] width 54 height 26
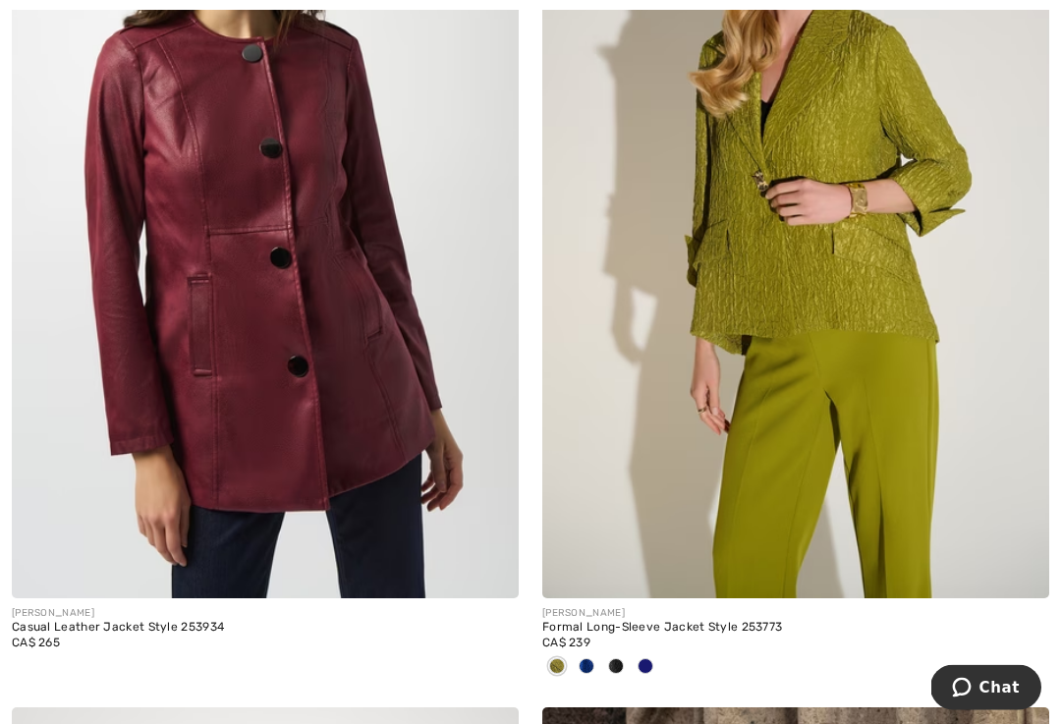
scroll to position [2084, 0]
click at [730, 484] on img at bounding box center [795, 218] width 507 height 761
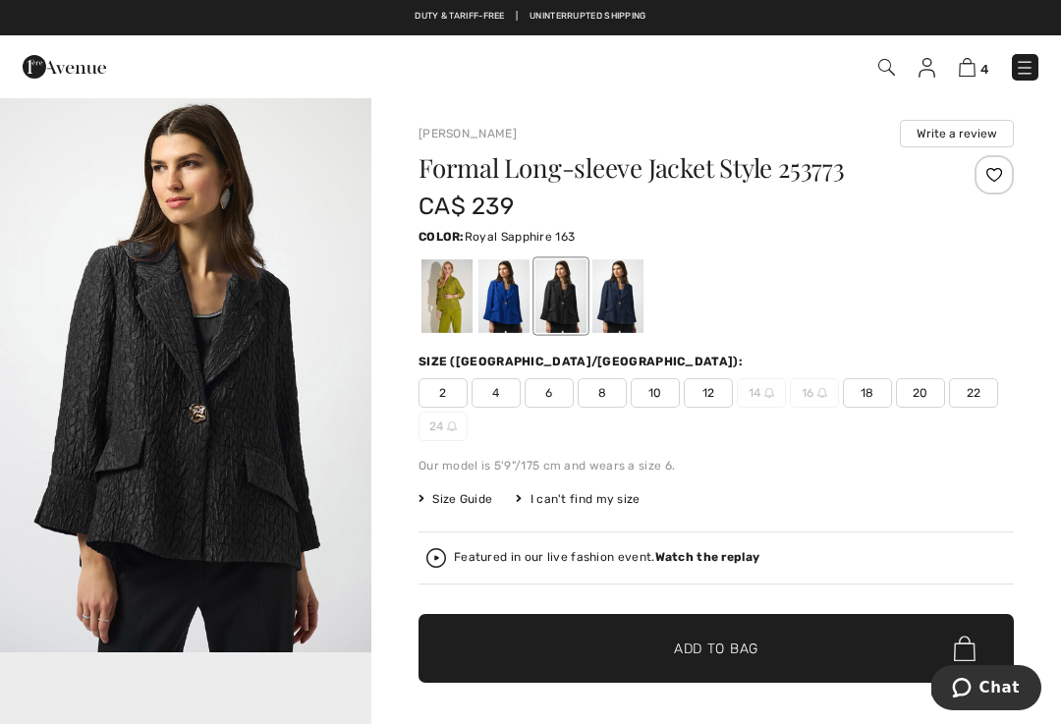
click at [514, 311] on div at bounding box center [504, 296] width 51 height 74
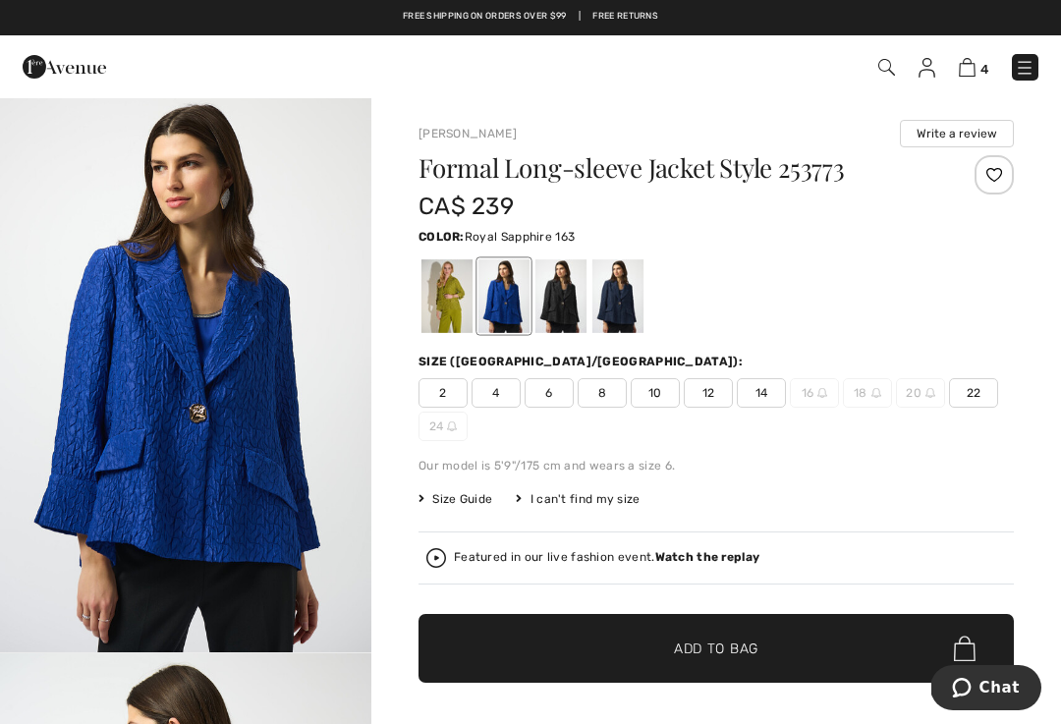
click at [563, 324] on div at bounding box center [561, 296] width 51 height 74
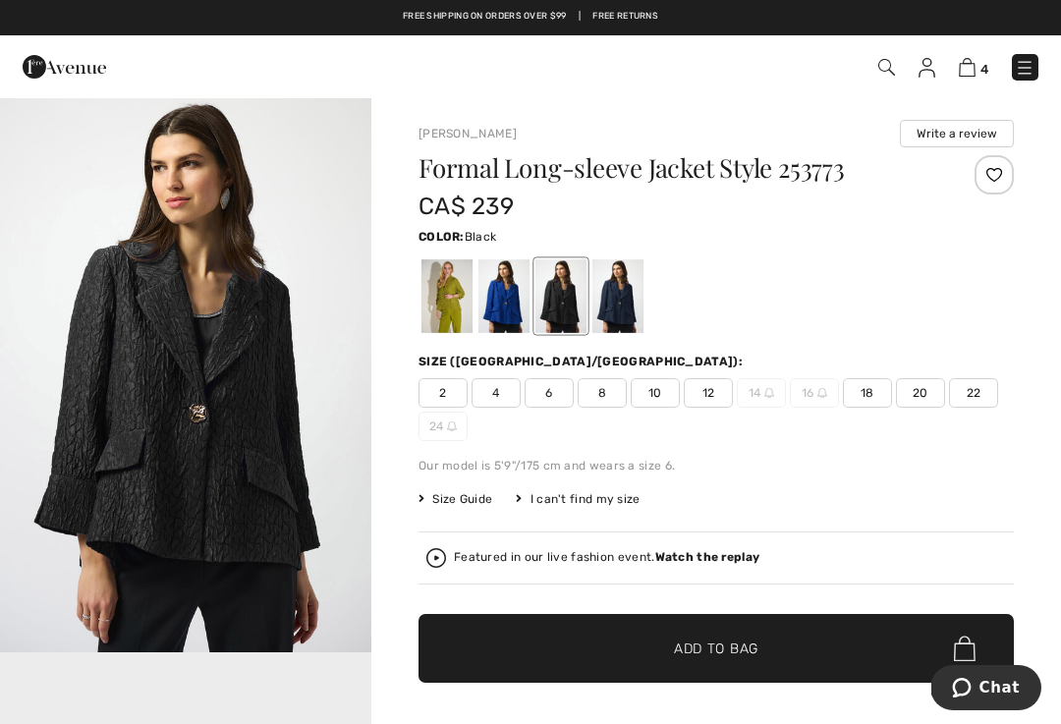
click at [617, 329] on div at bounding box center [618, 296] width 51 height 74
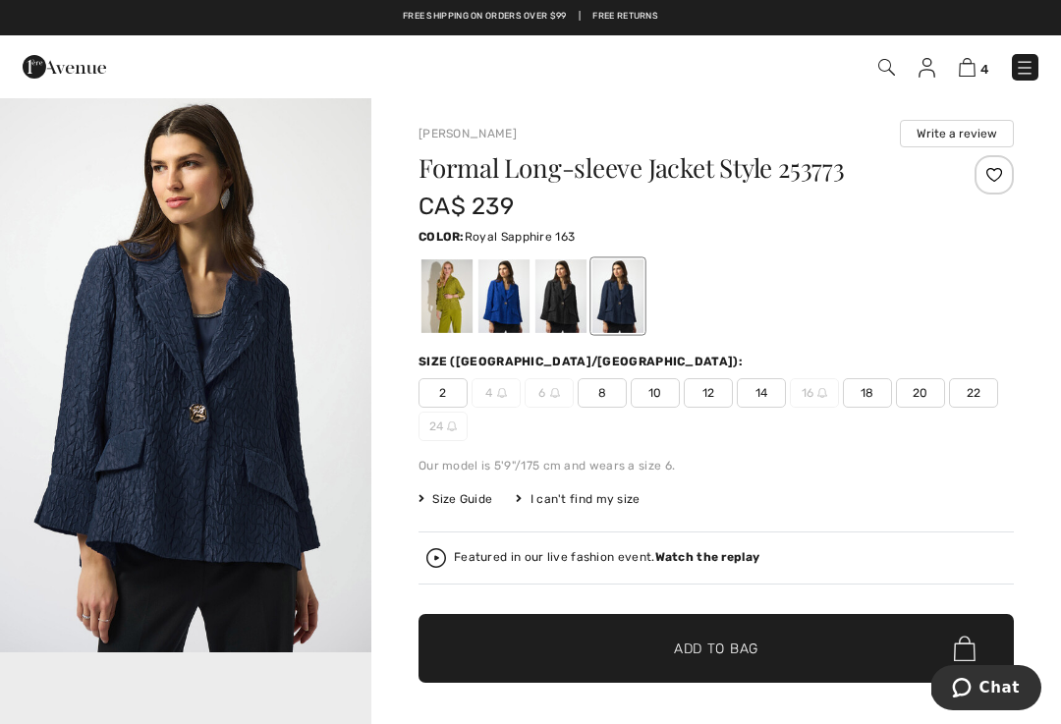
click at [501, 320] on div at bounding box center [504, 296] width 51 height 74
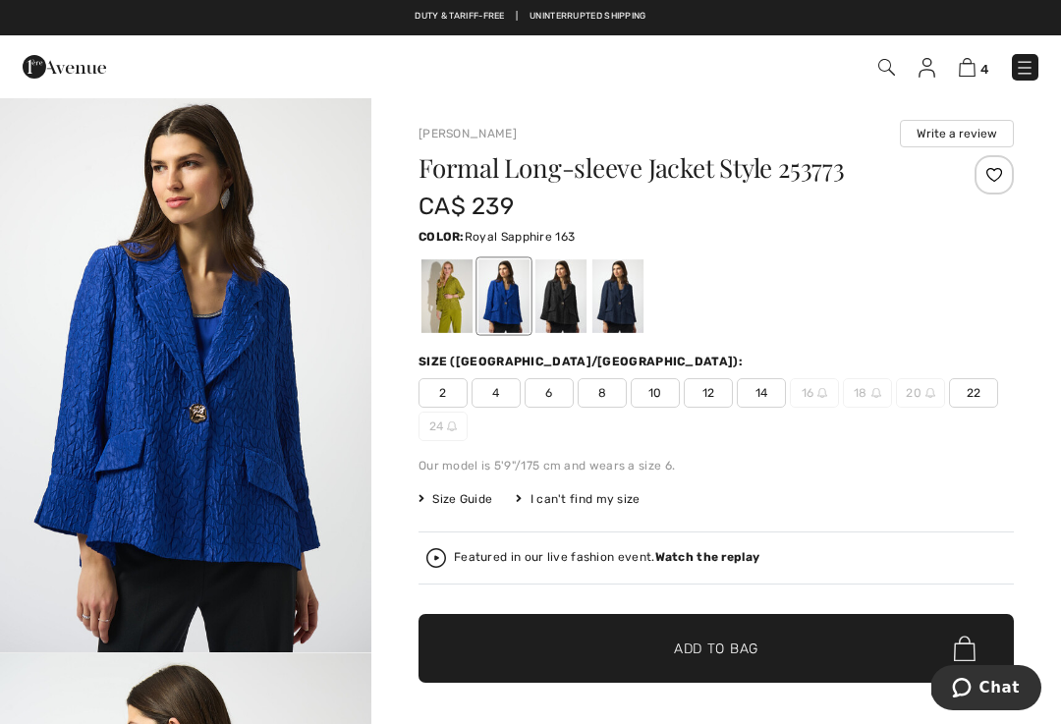
click at [487, 338] on div "Formal Long-sleeve Jacket Style 253773 CA$ 239 Color: Royal Sapphire 163 Royal …" at bounding box center [717, 486] width 596 height 663
click at [763, 405] on span "14" at bounding box center [761, 392] width 49 height 29
click at [703, 646] on span "Add to Bag" at bounding box center [716, 649] width 85 height 21
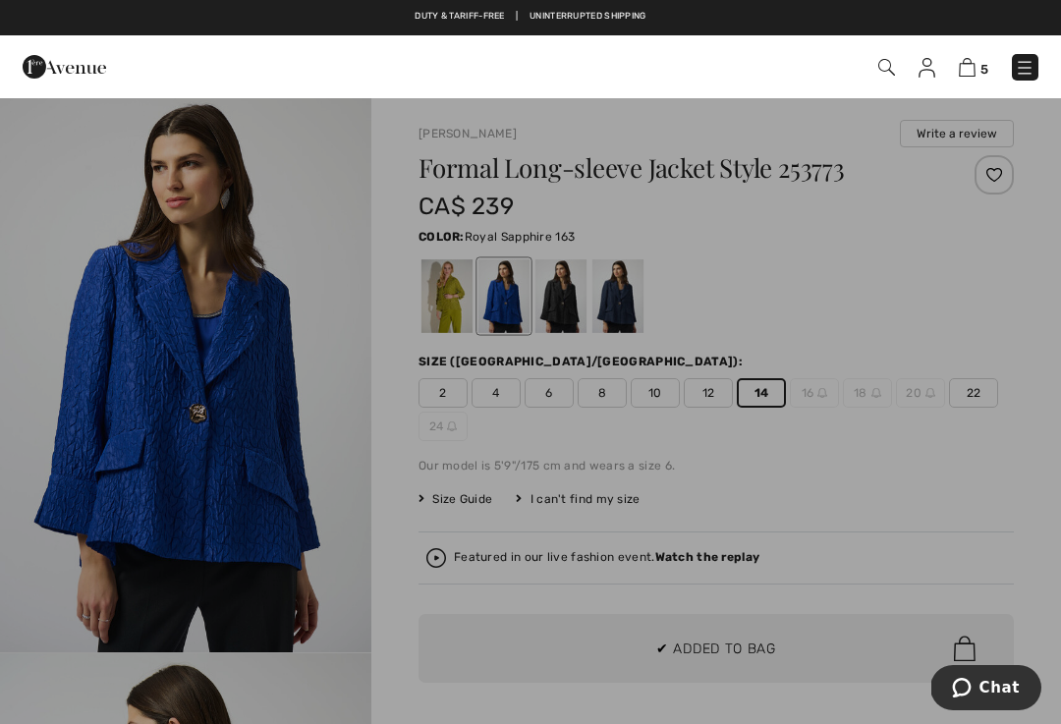
click at [432, 598] on div at bounding box center [530, 362] width 1061 height 724
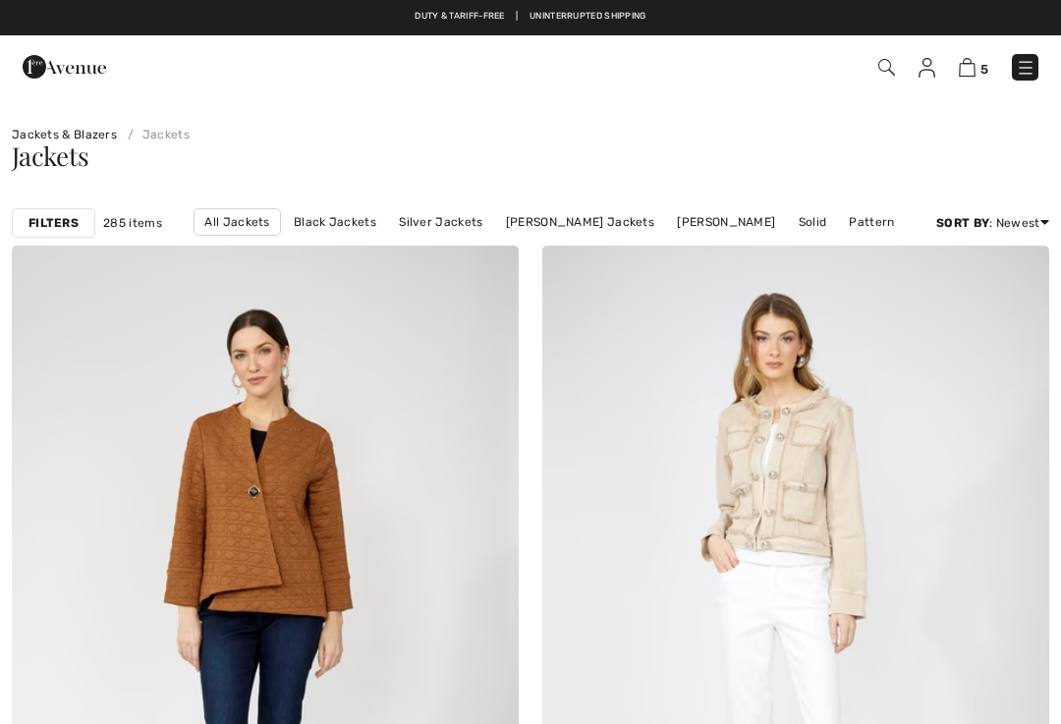
scroll to position [2117, 0]
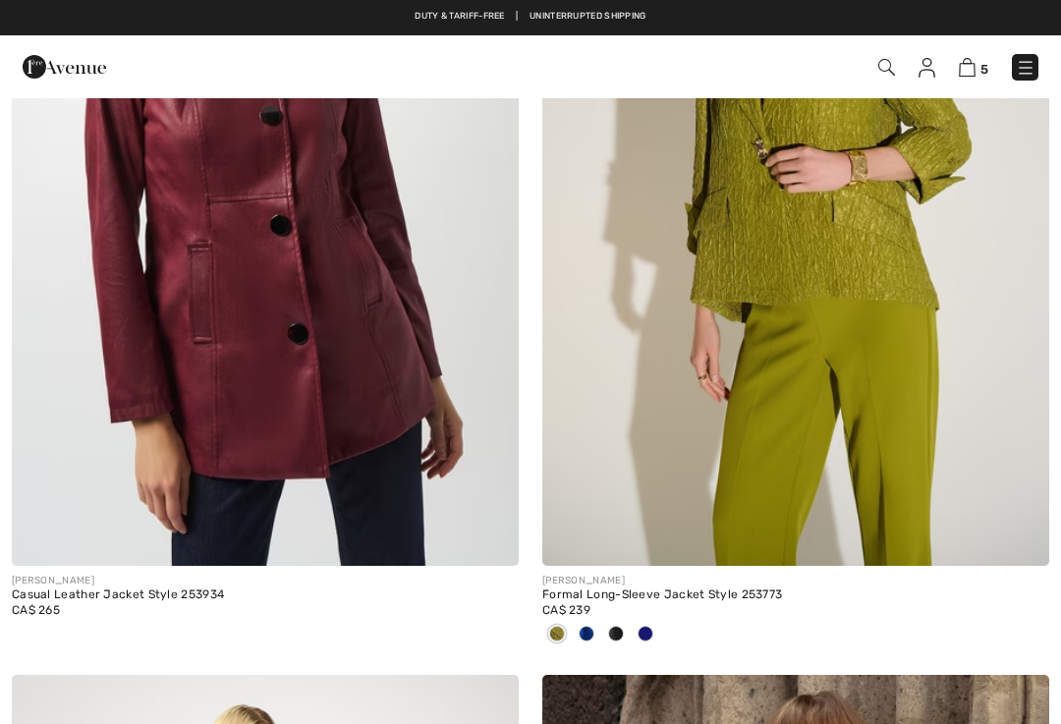
checkbox input "true"
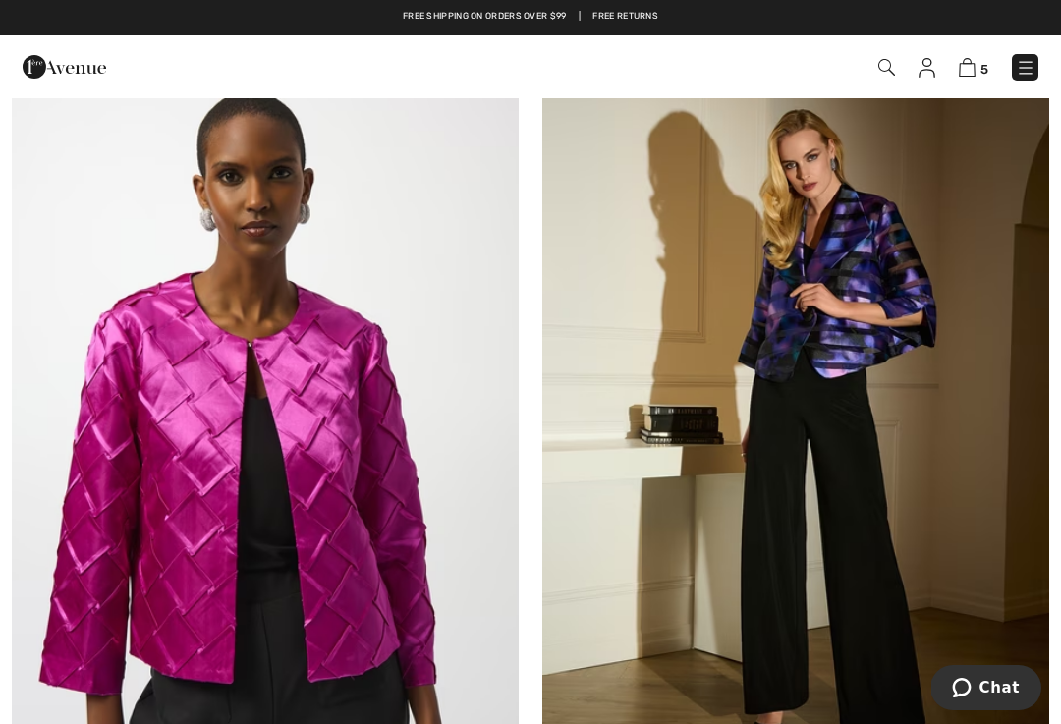
scroll to position [10669, 0]
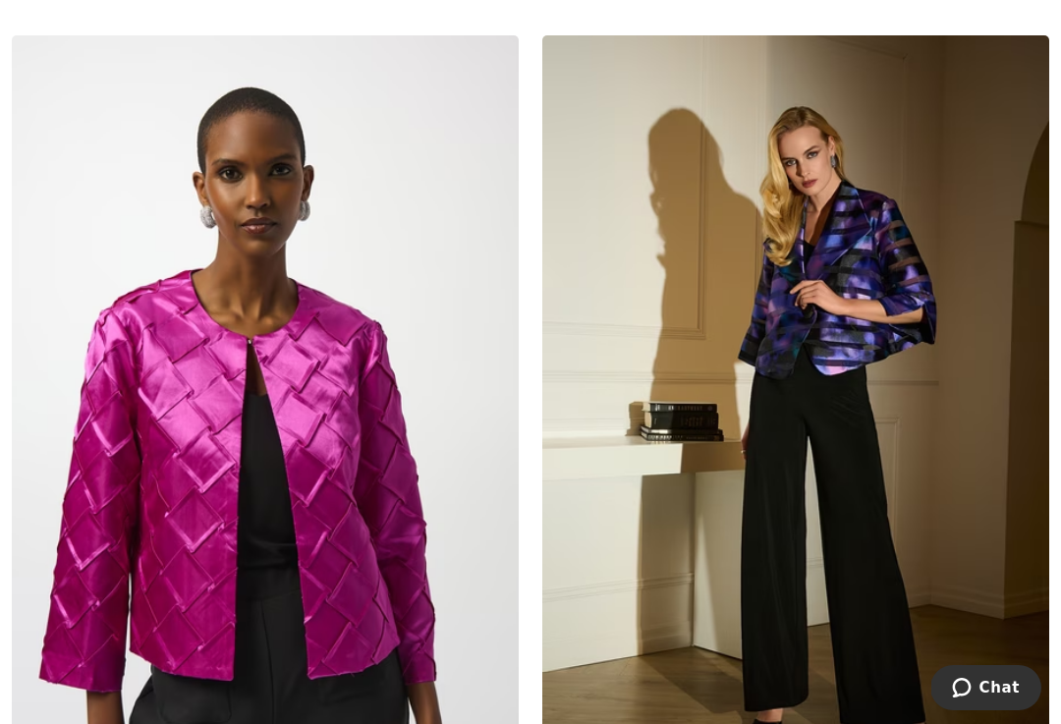
click at [881, 313] on img at bounding box center [795, 415] width 507 height 761
click at [759, 517] on img at bounding box center [795, 415] width 507 height 761
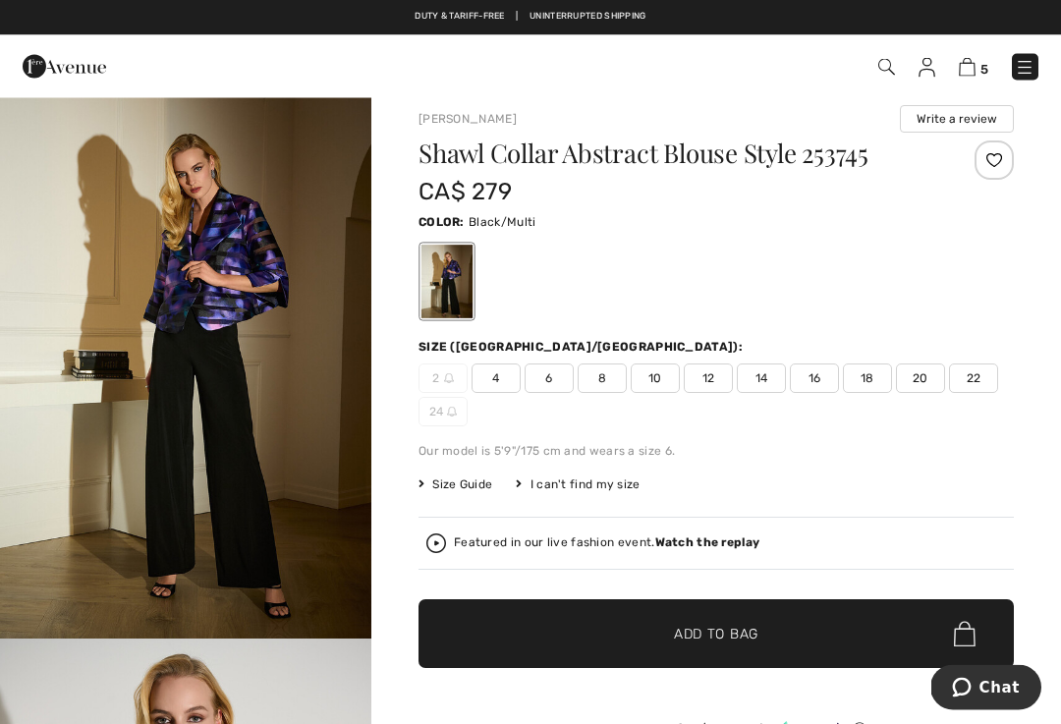
click at [886, 381] on span "18" at bounding box center [867, 379] width 49 height 29
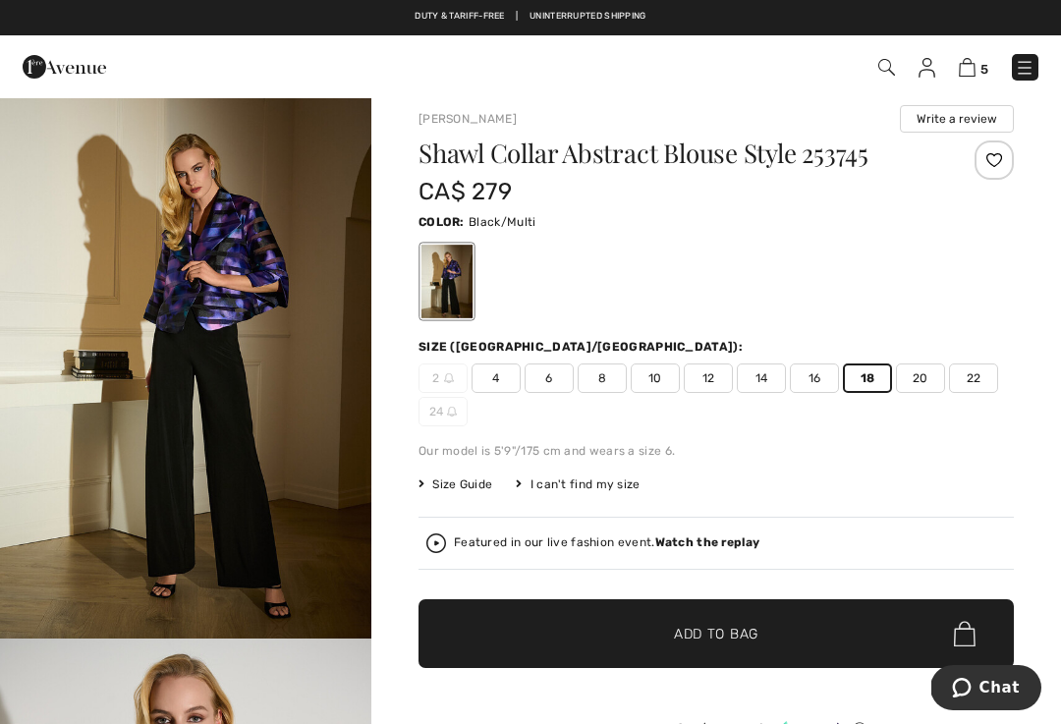
click at [741, 644] on span "Add to Bag" at bounding box center [716, 634] width 85 height 21
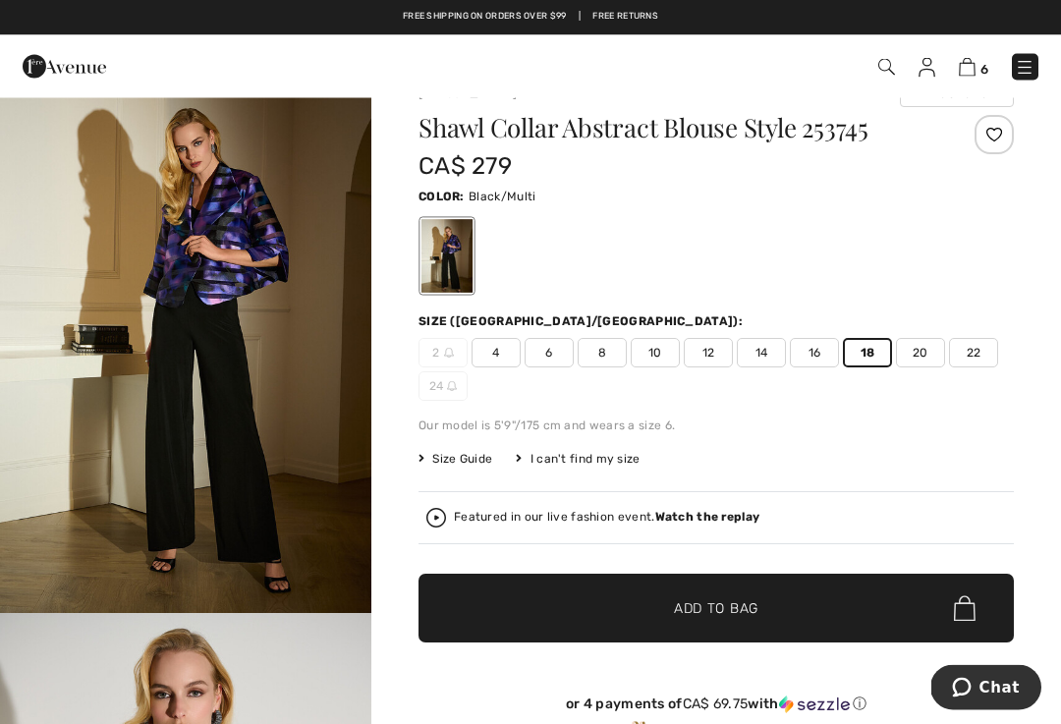
scroll to position [0, 0]
